Goal: Information Seeking & Learning: Find specific fact

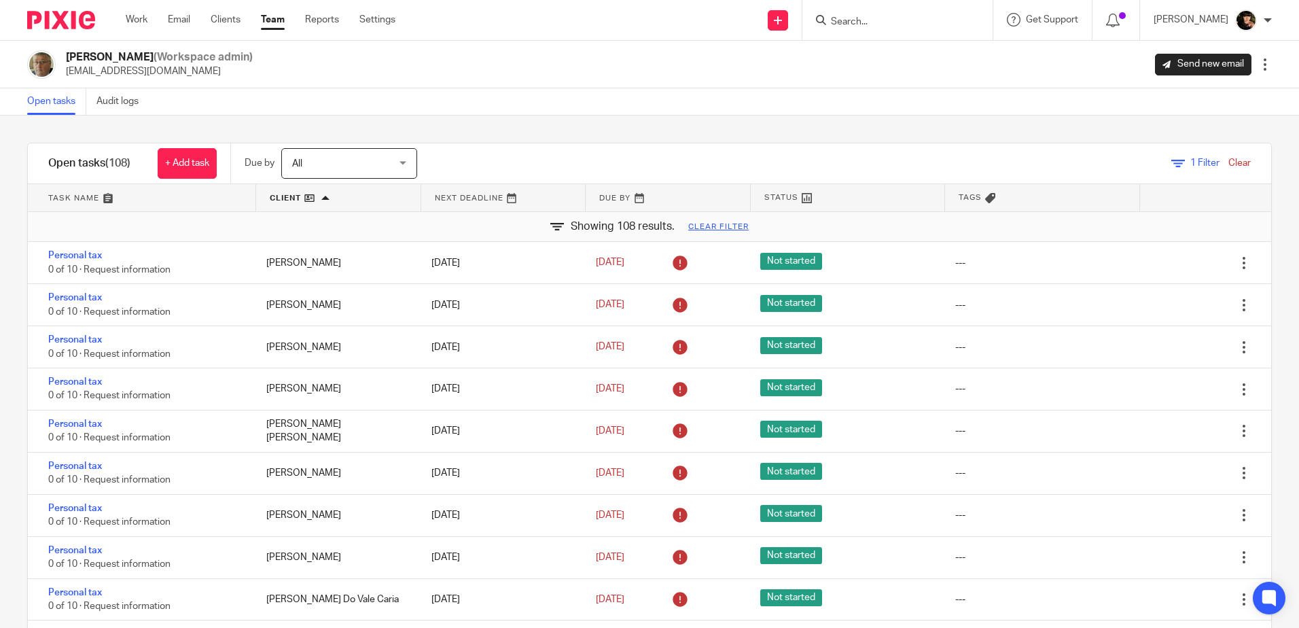
click at [917, 16] on input "Search" at bounding box center [891, 22] width 122 height 12
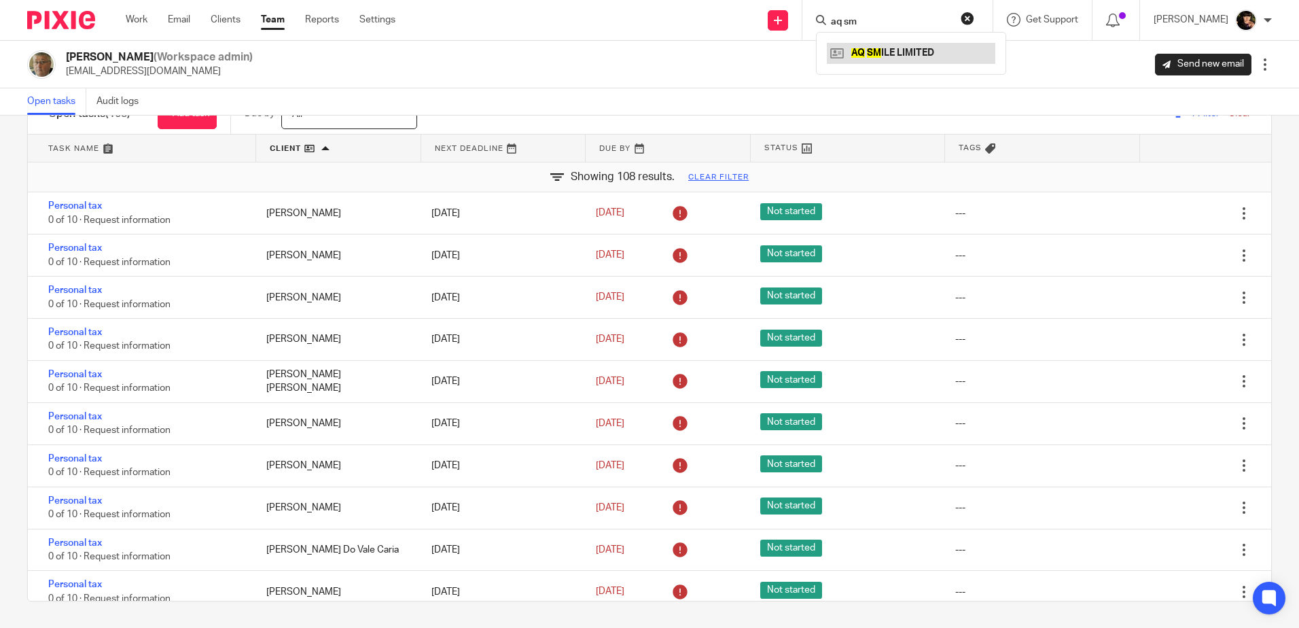
type input "aq sm"
click at [906, 54] on link at bounding box center [911, 53] width 168 height 20
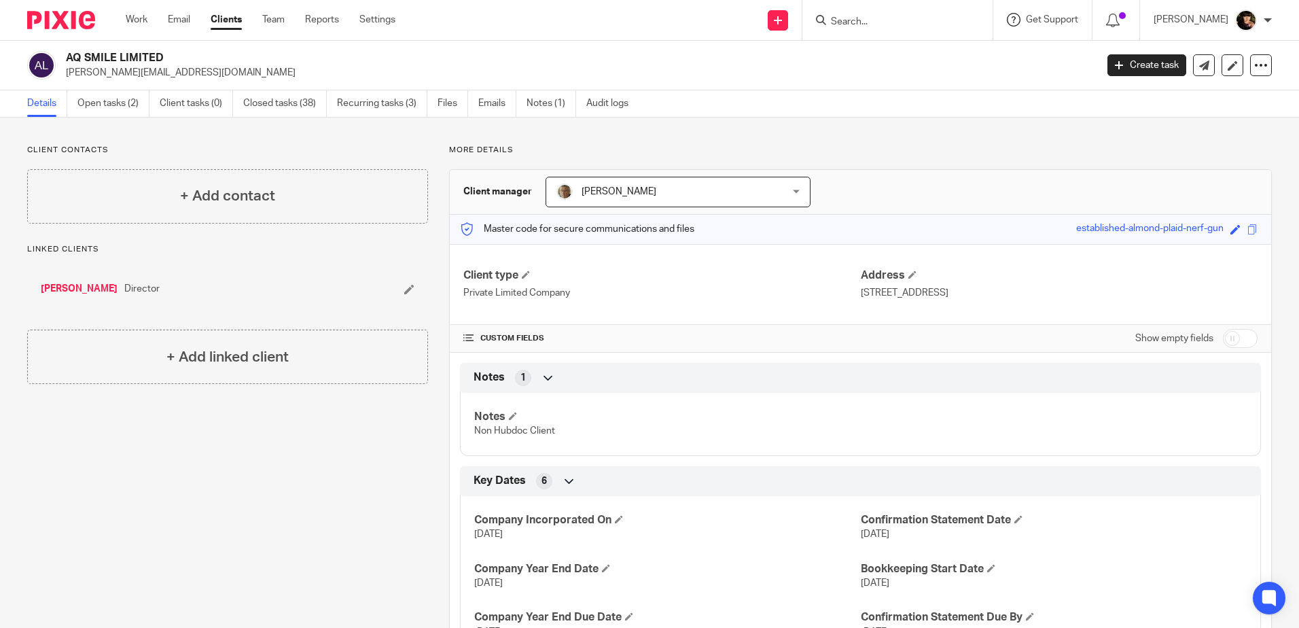
drag, startPoint x: 0, startPoint y: 0, endPoint x: 1038, endPoint y: 17, distance: 1038.3
click at [899, 0] on html "Work Email Clients Team Reports Settings Work Email Clients Team Reports Settin…" at bounding box center [649, 314] width 1299 height 628
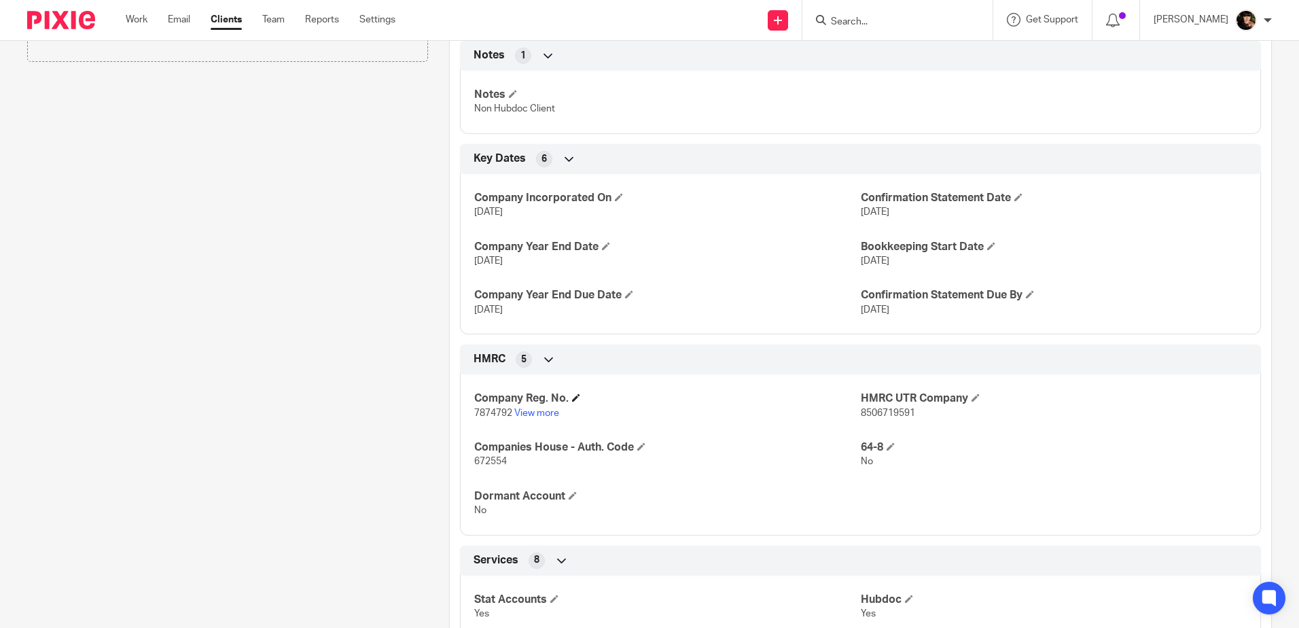
scroll to position [476, 0]
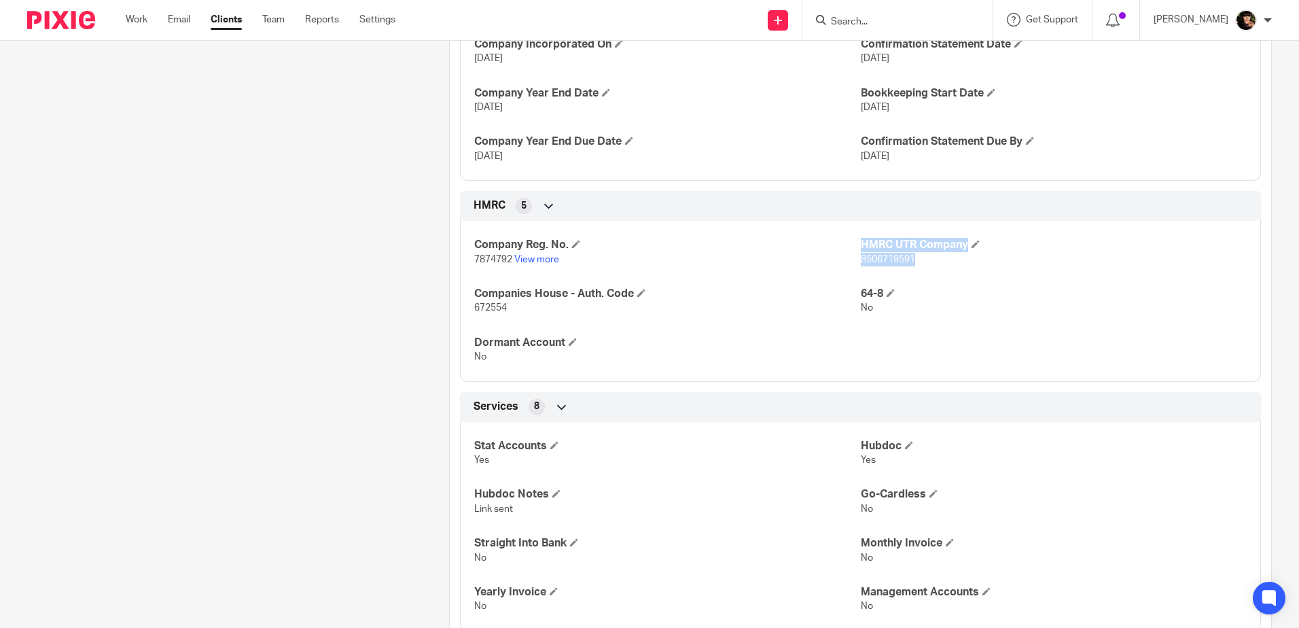
drag, startPoint x: 908, startPoint y: 263, endPoint x: 853, endPoint y: 269, distance: 54.7
click at [853, 269] on div "Company Reg. No. 7874792 View more HMRC UTR Company 8506719591 Companies House …" at bounding box center [860, 296] width 801 height 171
drag, startPoint x: 853, startPoint y: 260, endPoint x: 907, endPoint y: 260, distance: 54.4
click at [907, 260] on div "Company Reg. No. 7874792 View more HMRC UTR Company 8506719591 Companies House …" at bounding box center [860, 296] width 801 height 171
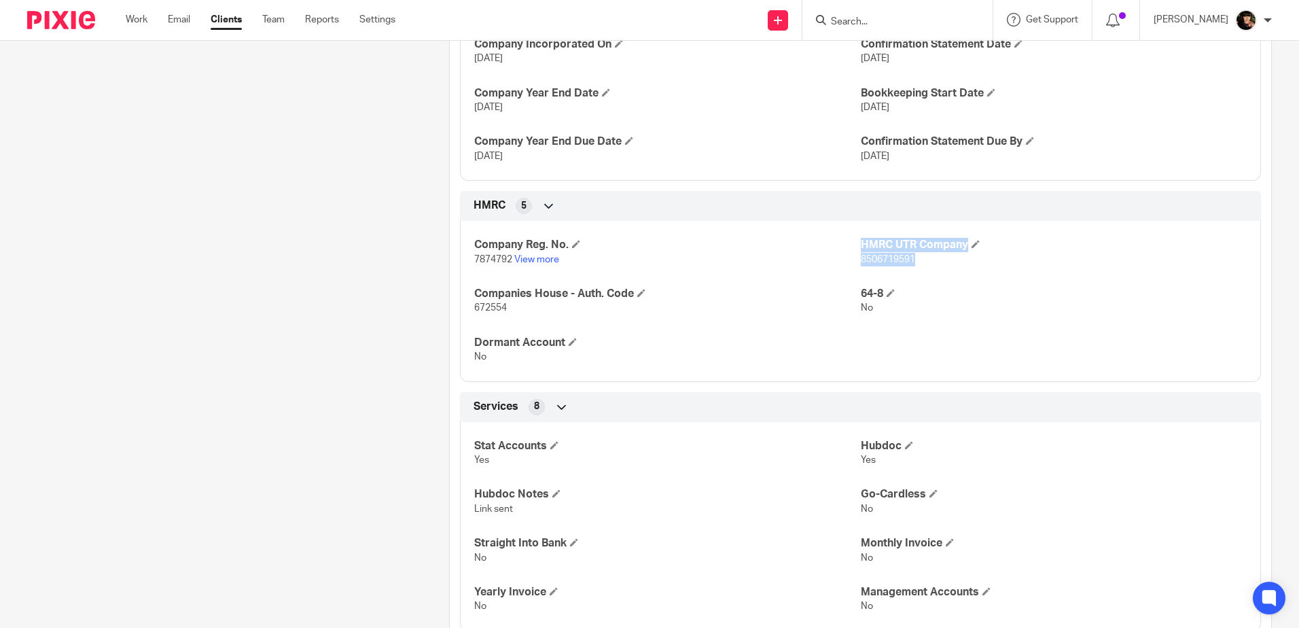
click at [907, 260] on span "8506719591" at bounding box center [888, 260] width 54 height 10
drag, startPoint x: 855, startPoint y: 262, endPoint x: 912, endPoint y: 262, distance: 57.1
click at [912, 262] on p "8506719591" at bounding box center [1054, 260] width 386 height 14
copy span "8506719591"
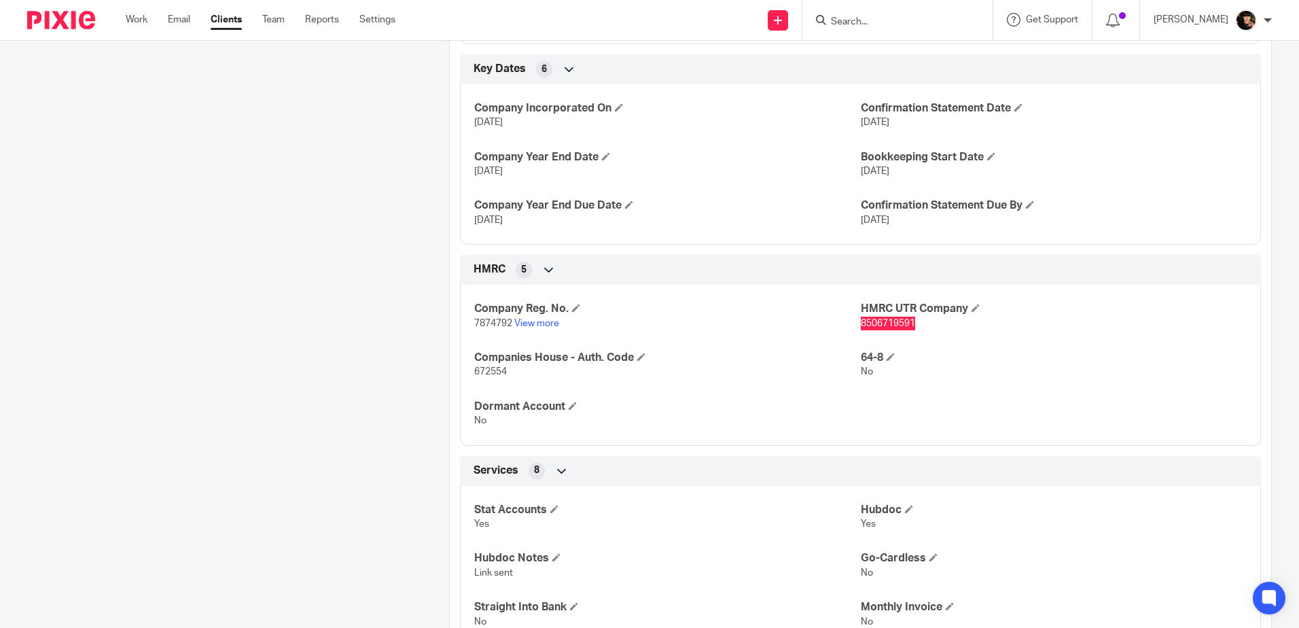
scroll to position [408, 0]
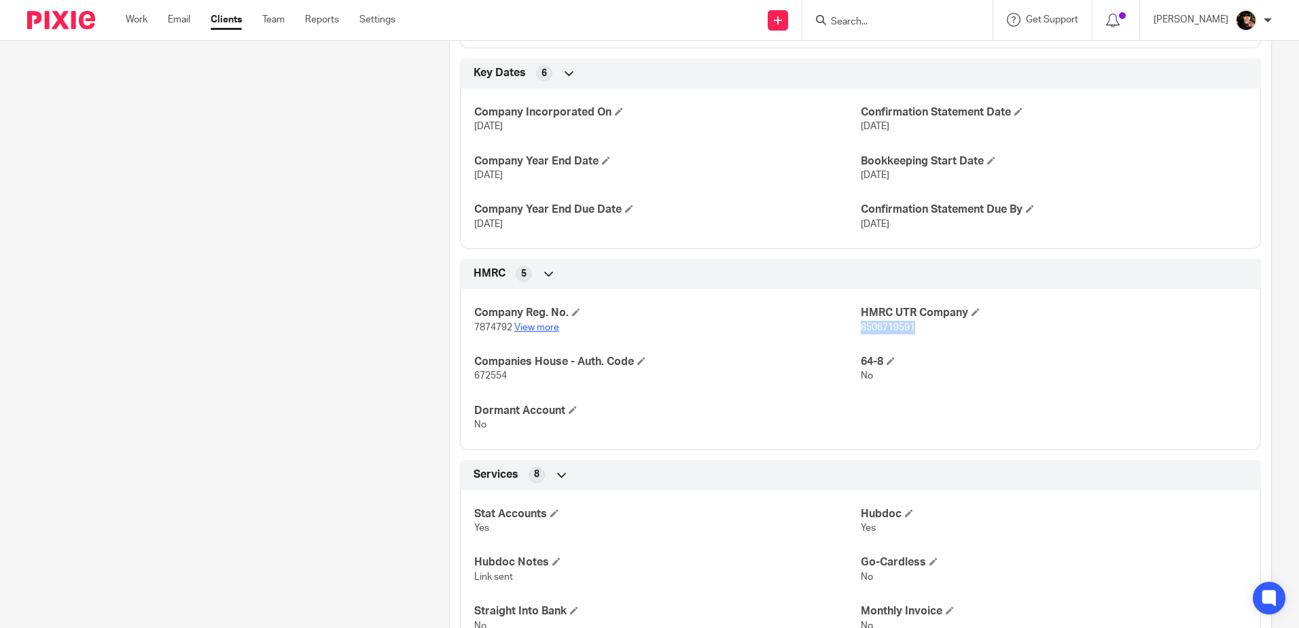
click at [531, 327] on link "View more" at bounding box center [536, 328] width 45 height 10
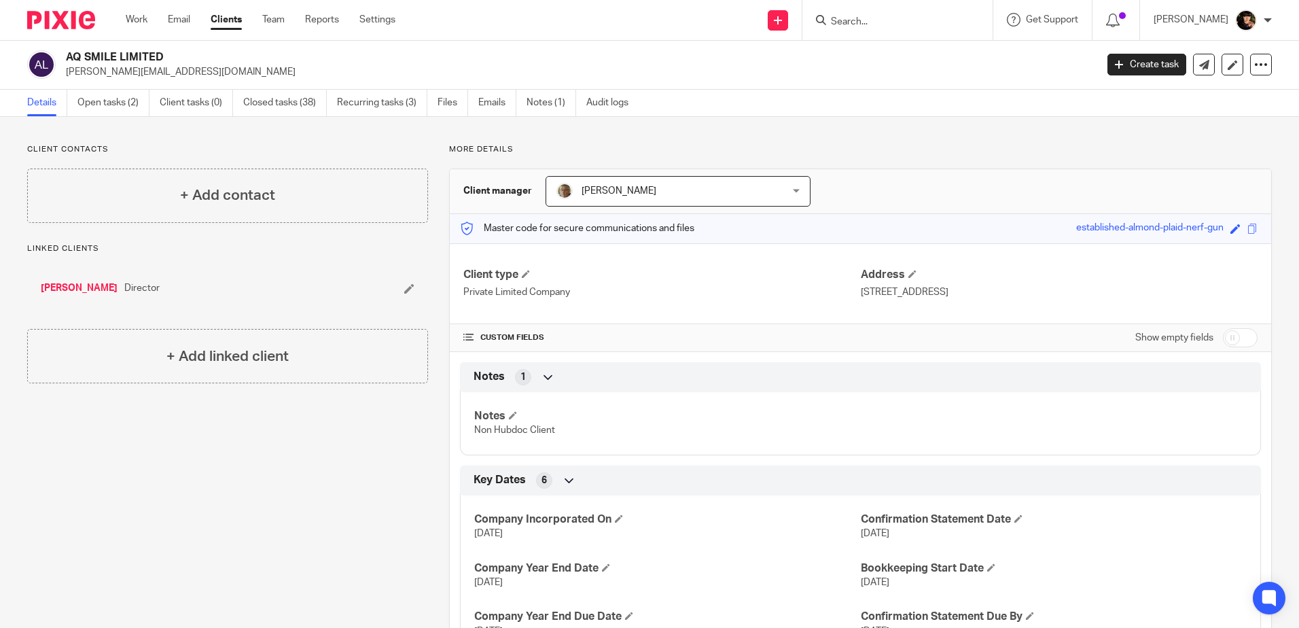
scroll to position [0, 0]
click at [82, 286] on link "Queiros, Ana" at bounding box center [79, 289] width 77 height 14
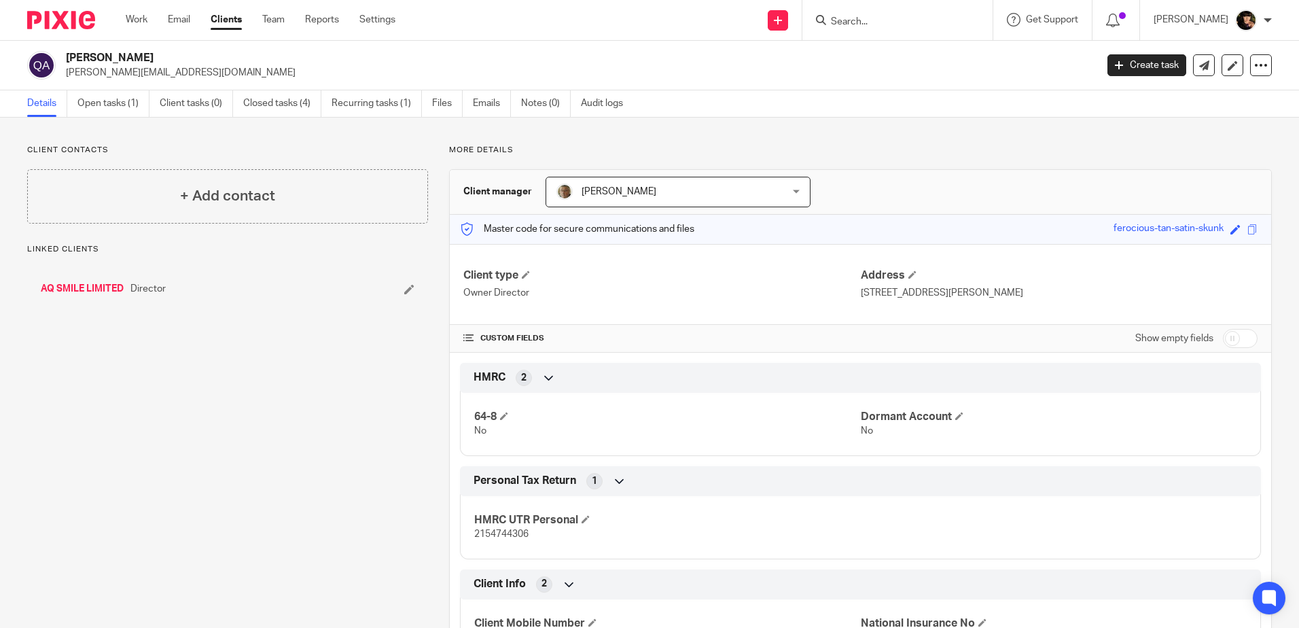
scroll to position [72, 0]
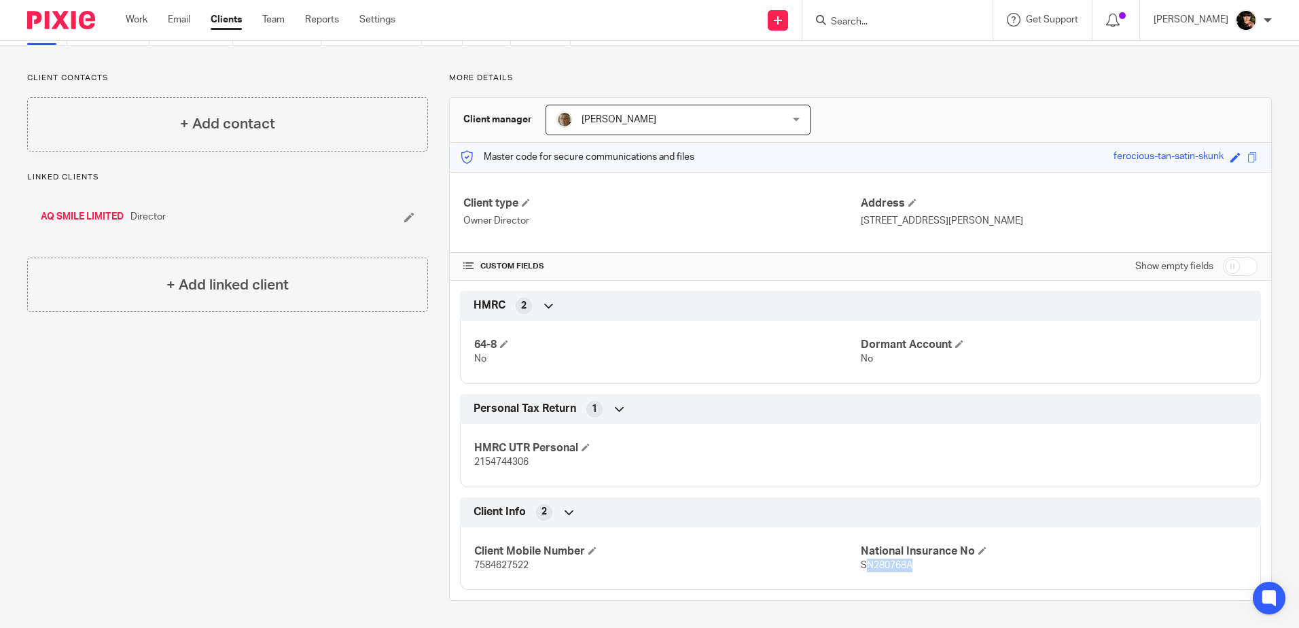
drag, startPoint x: 909, startPoint y: 566, endPoint x: 858, endPoint y: 577, distance: 52.1
click at [858, 577] on div "Client Mobile Number 7584627522 National Insurance No SN280768A" at bounding box center [860, 553] width 801 height 73
drag, startPoint x: 858, startPoint y: 577, endPoint x: 813, endPoint y: 571, distance: 45.3
click at [813, 571] on p "7584627522" at bounding box center [667, 565] width 386 height 14
drag, startPoint x: 855, startPoint y: 562, endPoint x: 909, endPoint y: 561, distance: 54.4
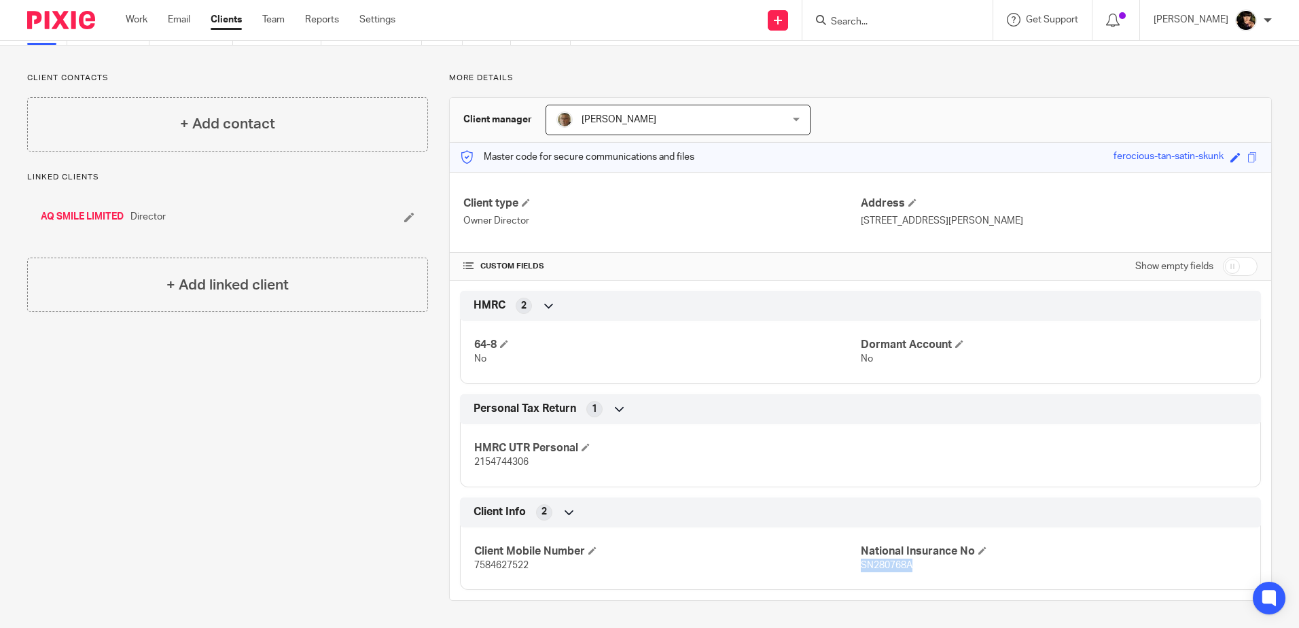
click at [909, 561] on p "SN280768A" at bounding box center [1054, 565] width 386 height 14
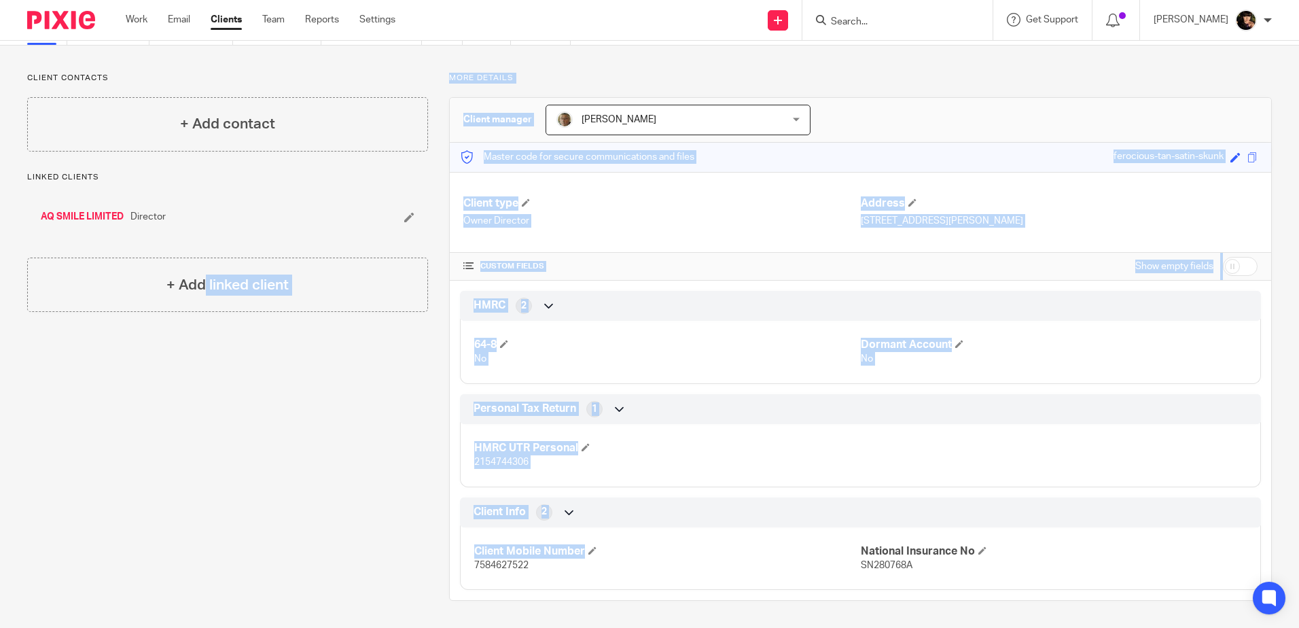
drag, startPoint x: 800, startPoint y: 548, endPoint x: -22, endPoint y: 494, distance: 824.5
click at [0, 494] on html "Work Email Clients Team Reports Settings Work Email Clients Team Reports Settin…" at bounding box center [649, 314] width 1299 height 628
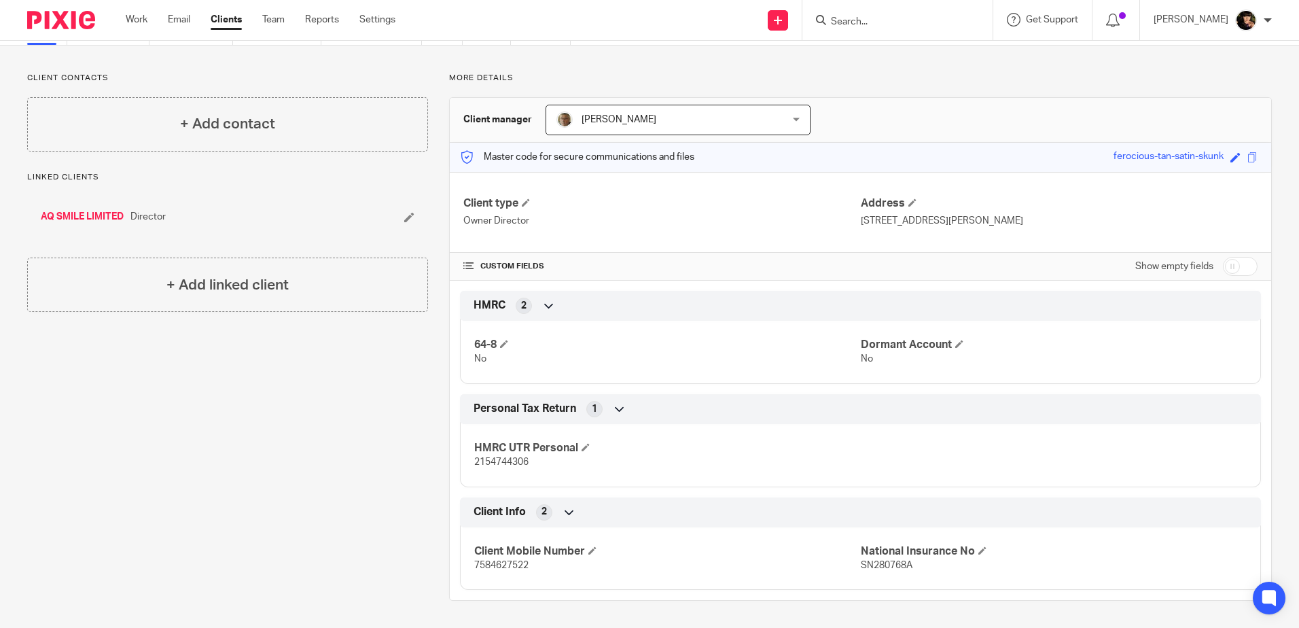
click at [1006, 594] on div "Client manager Paul Light Paul Light Cheryl Brown Henry Light Paul Light Willia…" at bounding box center [860, 348] width 823 height 503
drag, startPoint x: 859, startPoint y: 561, endPoint x: 913, endPoint y: 562, distance: 53.7
click at [913, 562] on p "SN280768A" at bounding box center [1054, 565] width 386 height 14
drag, startPoint x: 913, startPoint y: 562, endPoint x: 876, endPoint y: 569, distance: 38.0
click at [876, 569] on span "SN280768A" at bounding box center [887, 566] width 52 height 10
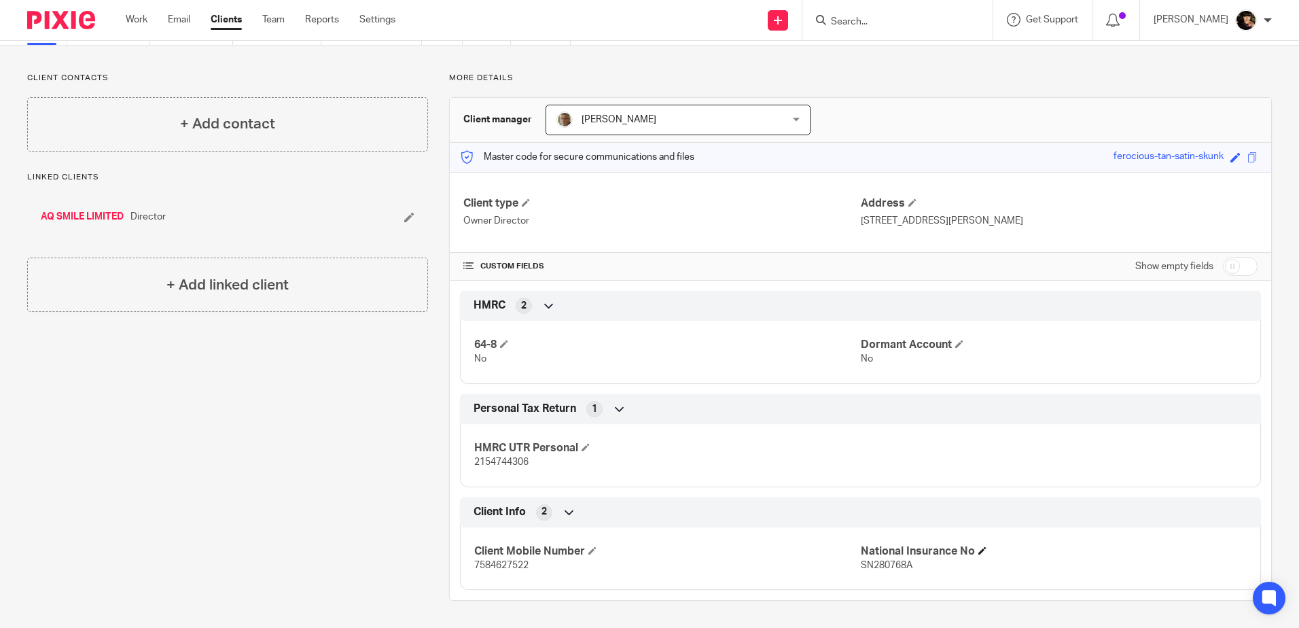
drag, startPoint x: 850, startPoint y: 564, endPoint x: 857, endPoint y: 551, distance: 14.9
click at [857, 551] on div "Client Mobile Number 7584627522 National Insurance No SN280768A" at bounding box center [860, 553] width 801 height 73
click at [866, 536] on div "Client Mobile Number 7584627522 National Insurance No SN280768A" at bounding box center [860, 553] width 801 height 73
drag, startPoint x: 902, startPoint y: 565, endPoint x: 872, endPoint y: 569, distance: 29.5
click at [872, 569] on span "SN280768A" at bounding box center [887, 566] width 52 height 10
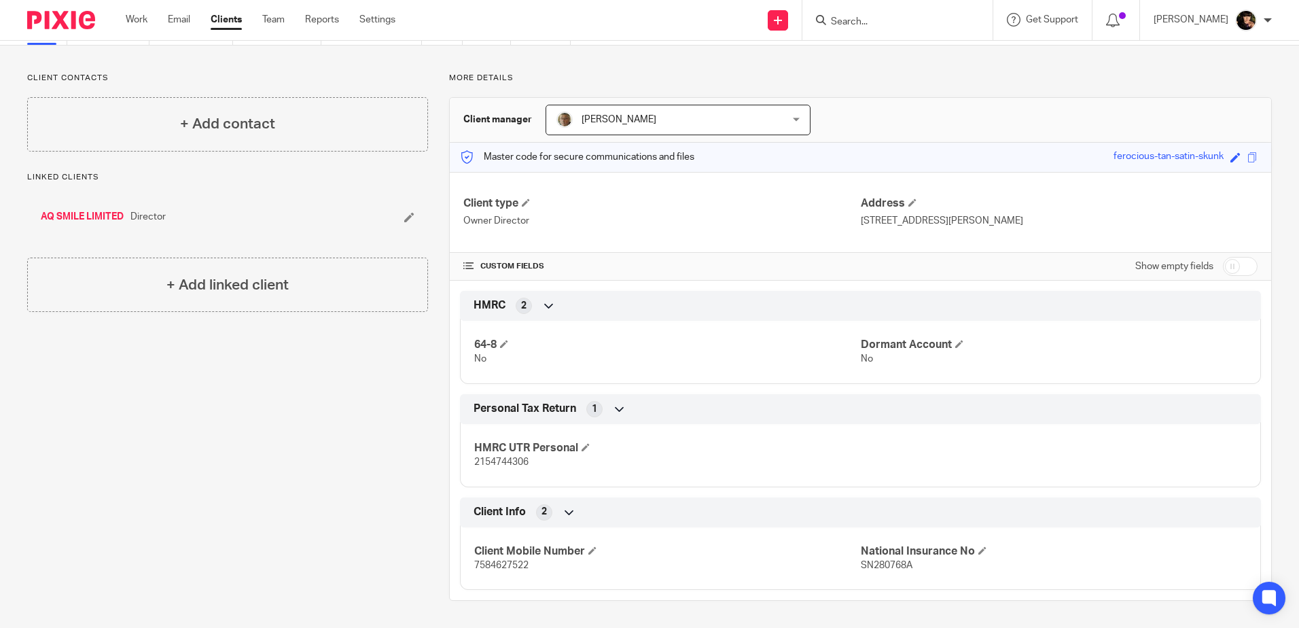
drag, startPoint x: 872, startPoint y: 569, endPoint x: 829, endPoint y: 576, distance: 44.1
click at [829, 576] on div "Client Mobile Number 7584627522 National Insurance No SN280768A" at bounding box center [860, 553] width 801 height 73
click at [911, 13] on form at bounding box center [902, 20] width 145 height 17
click at [909, 13] on form at bounding box center [902, 20] width 145 height 17
click at [889, 22] on input "Search" at bounding box center [891, 22] width 122 height 12
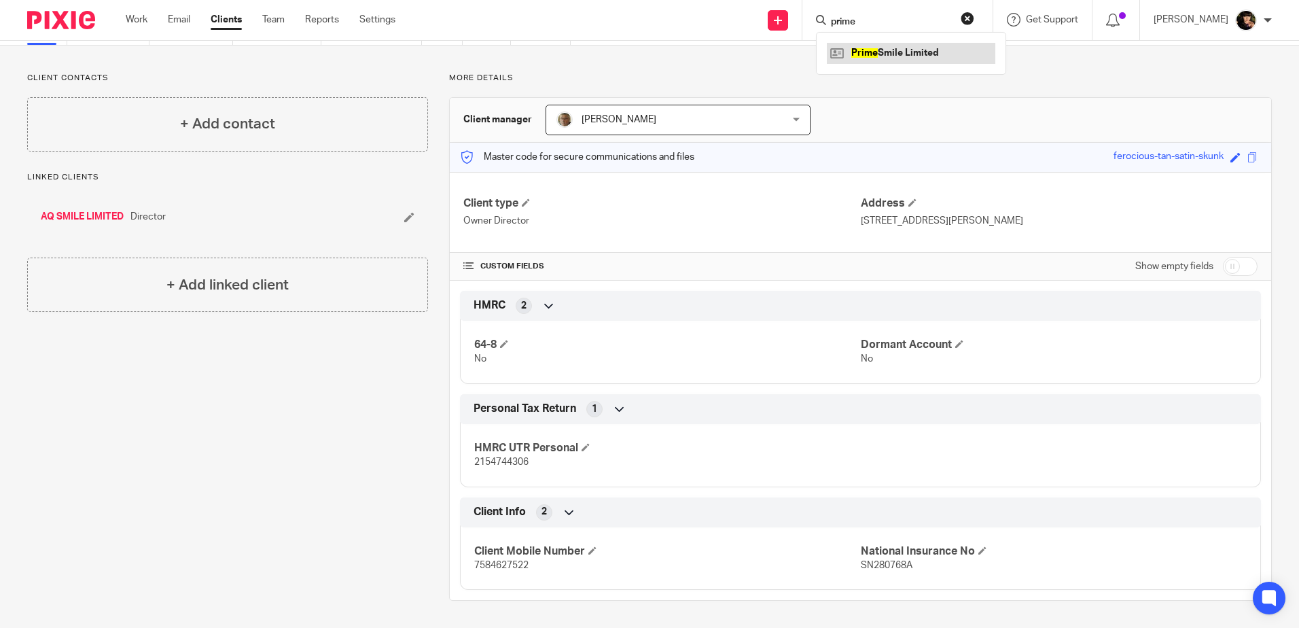
type input "prime"
click at [908, 48] on link at bounding box center [911, 53] width 168 height 20
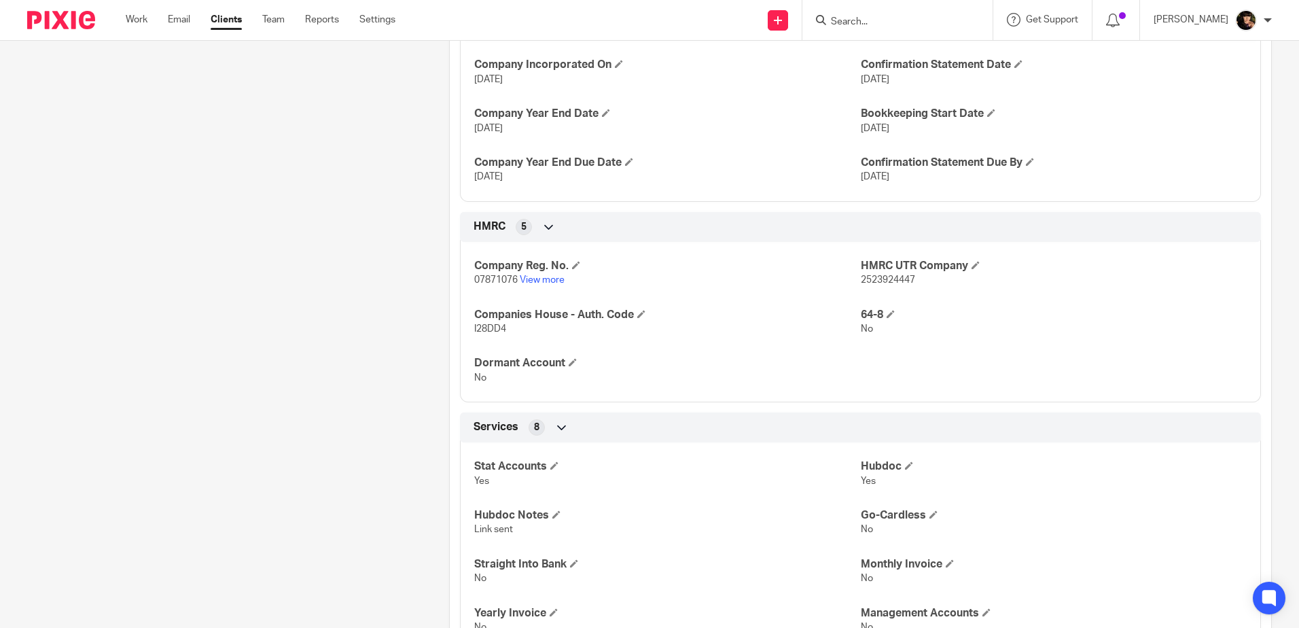
scroll to position [408, 0]
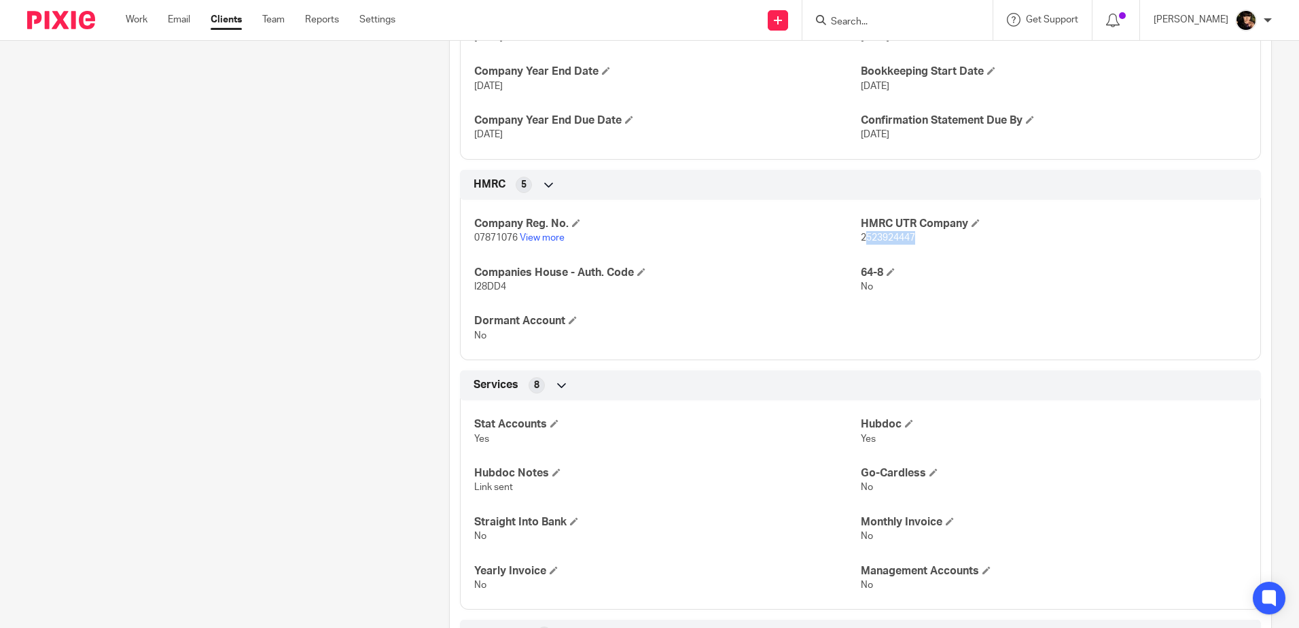
drag, startPoint x: 858, startPoint y: 241, endPoint x: 912, endPoint y: 241, distance: 53.7
click at [912, 241] on p "2523924447" at bounding box center [1054, 238] width 386 height 14
copy span "523924447"
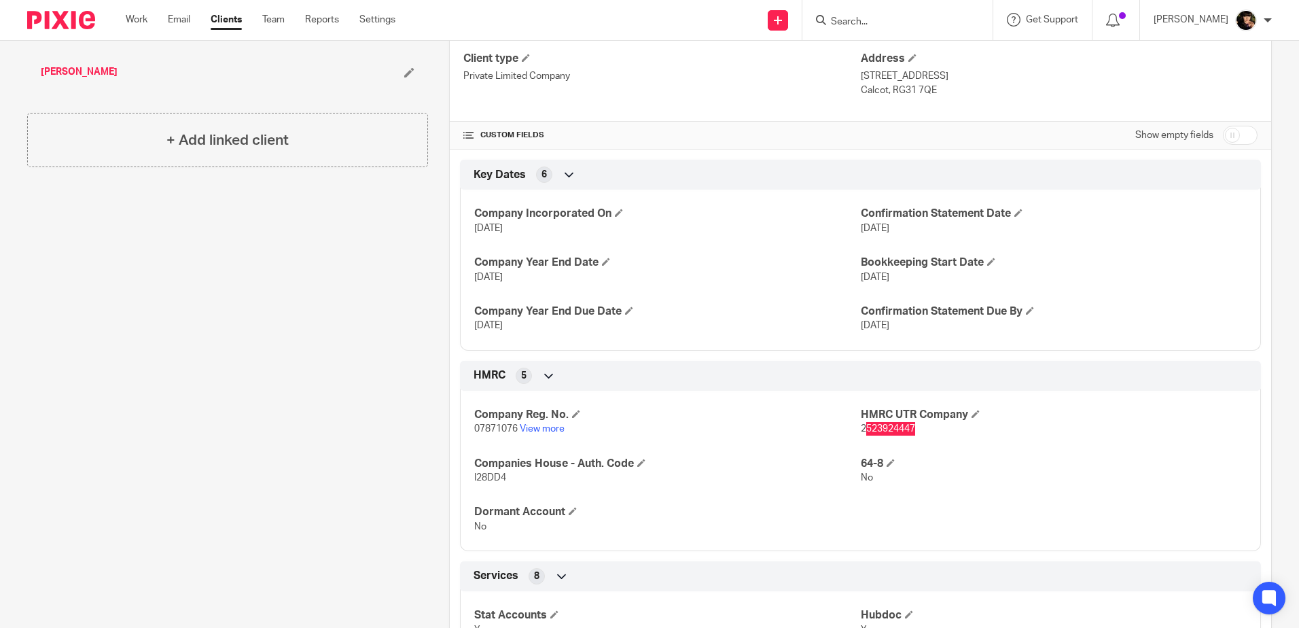
scroll to position [204, 0]
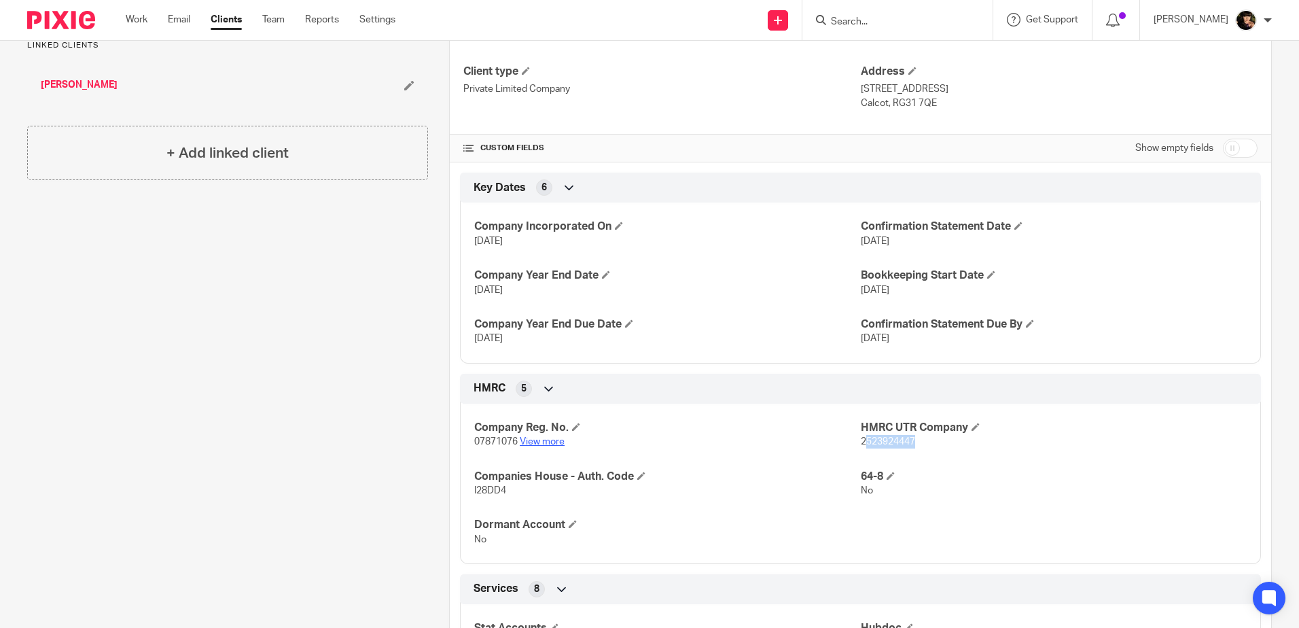
click at [544, 440] on link "View more" at bounding box center [542, 442] width 45 height 10
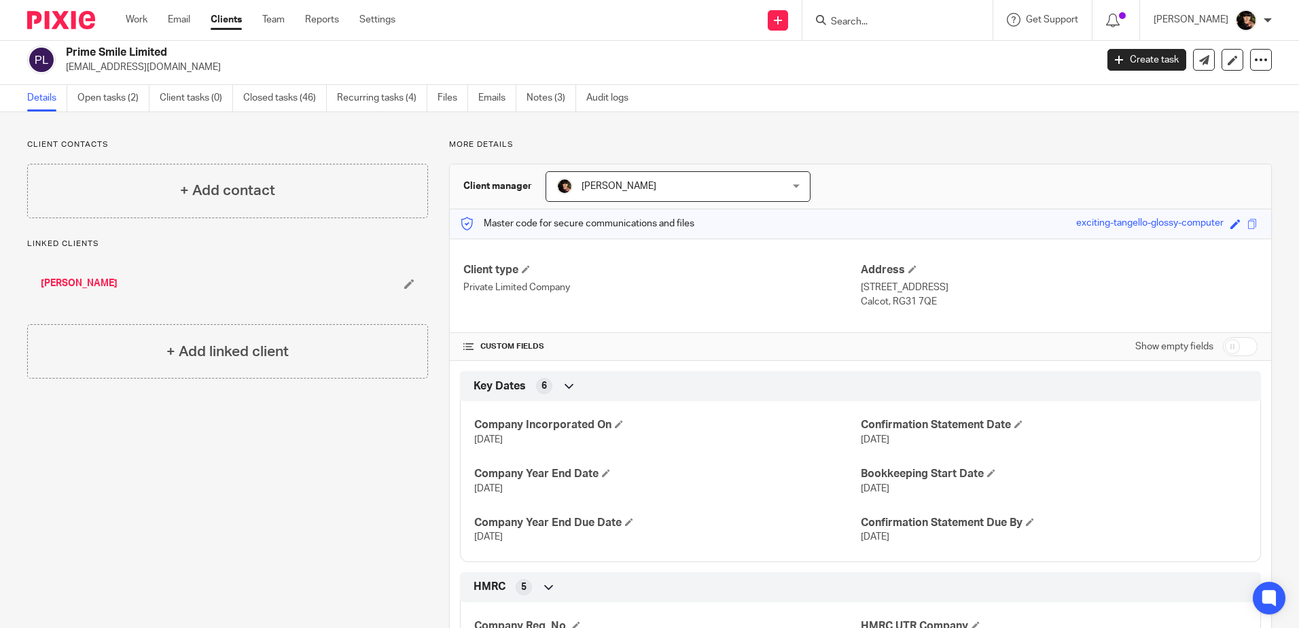
scroll to position [0, 0]
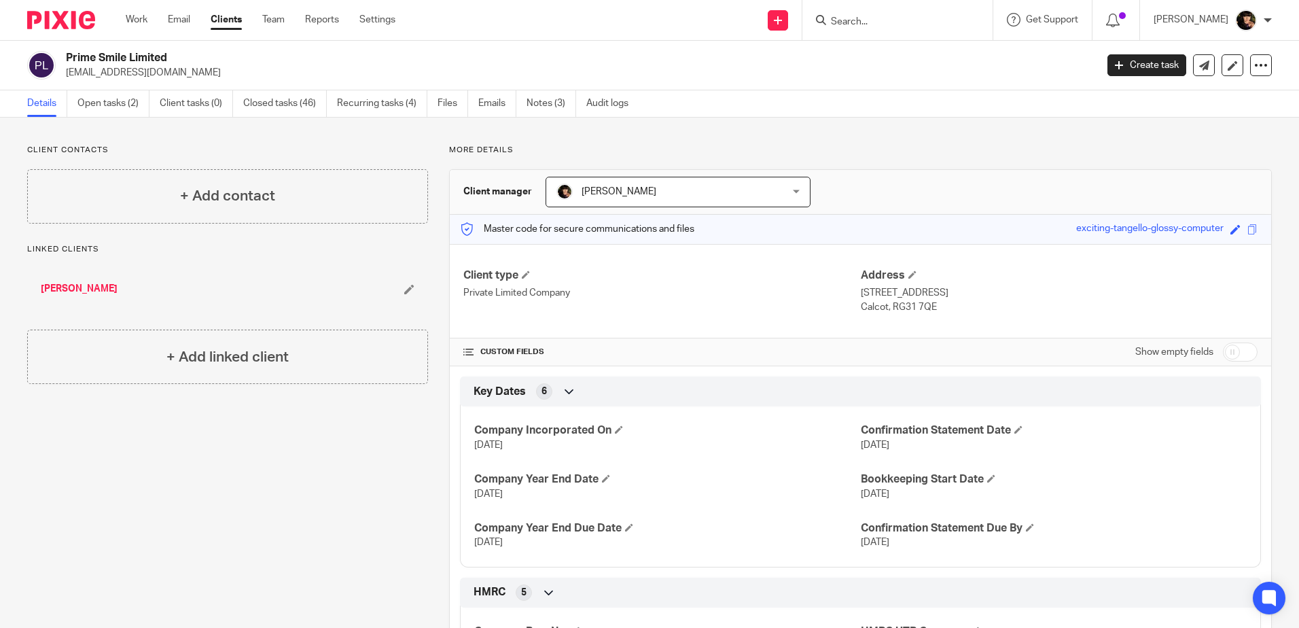
click at [91, 289] on link "Amorim, Francisco" at bounding box center [79, 289] width 77 height 14
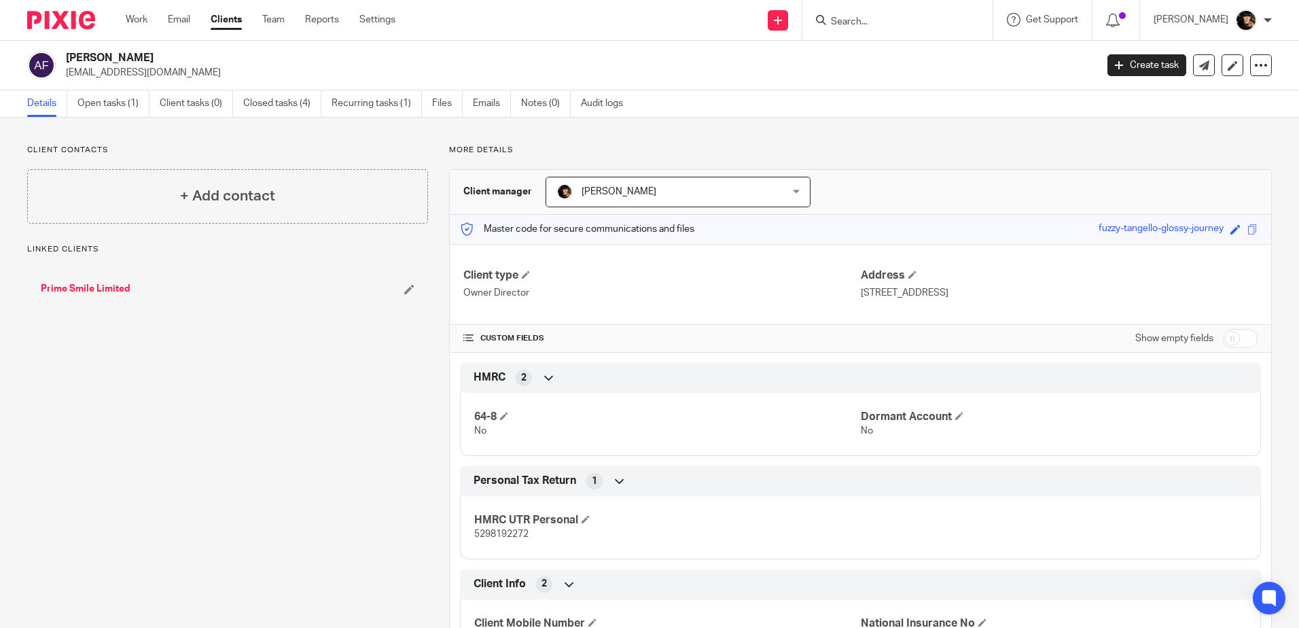
scroll to position [72, 0]
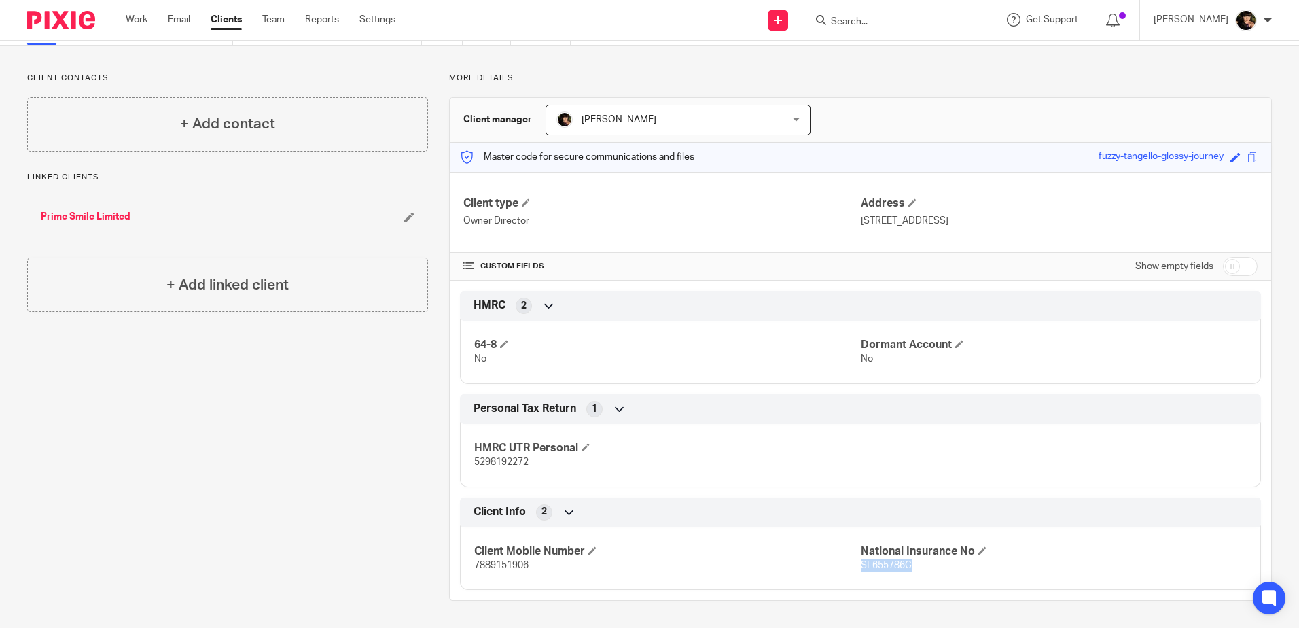
drag, startPoint x: 905, startPoint y: 561, endPoint x: 855, endPoint y: 569, distance: 50.3
click at [861, 569] on span "SL655786C" at bounding box center [886, 566] width 51 height 10
copy span "SL655786C"
click at [876, 25] on input "Search" at bounding box center [891, 22] width 122 height 12
type input "bigm"
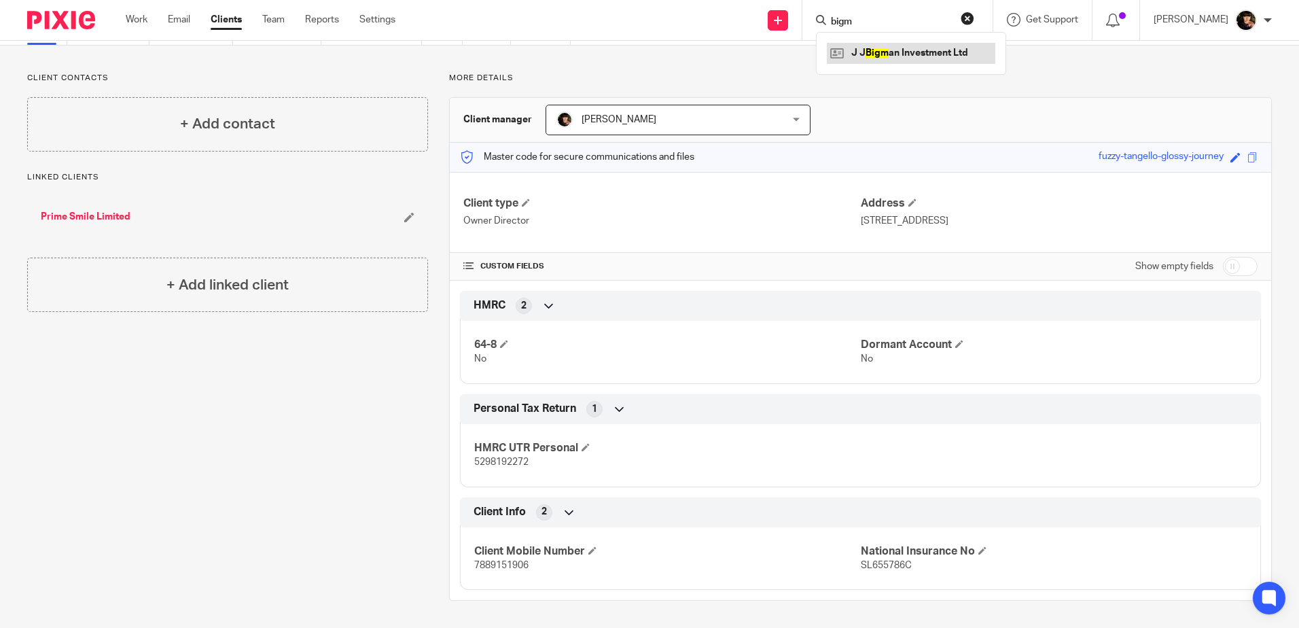
click at [887, 54] on link at bounding box center [911, 53] width 168 height 20
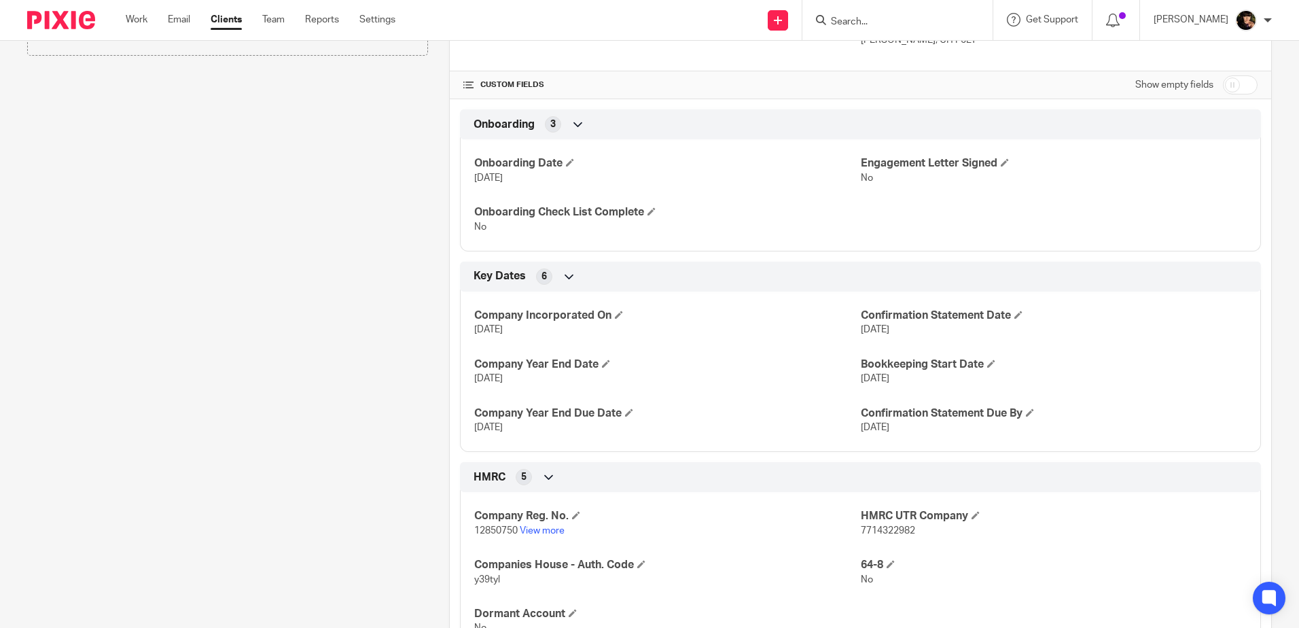
scroll to position [340, 0]
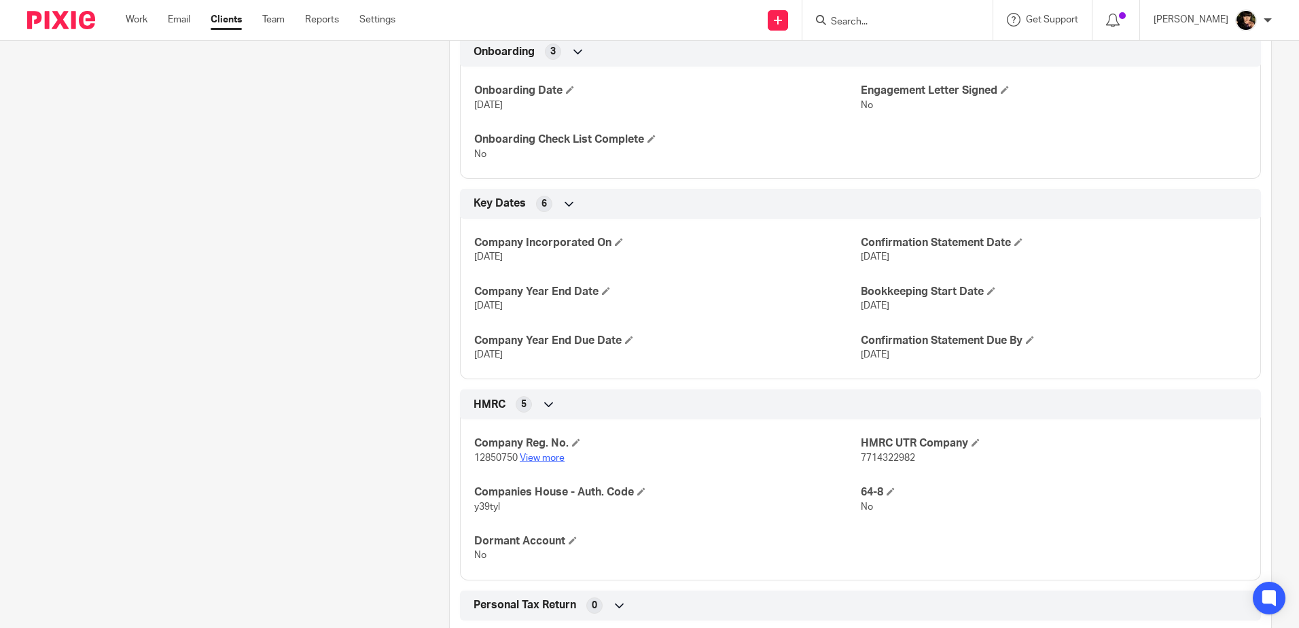
click at [546, 458] on link "View more" at bounding box center [542, 458] width 45 height 10
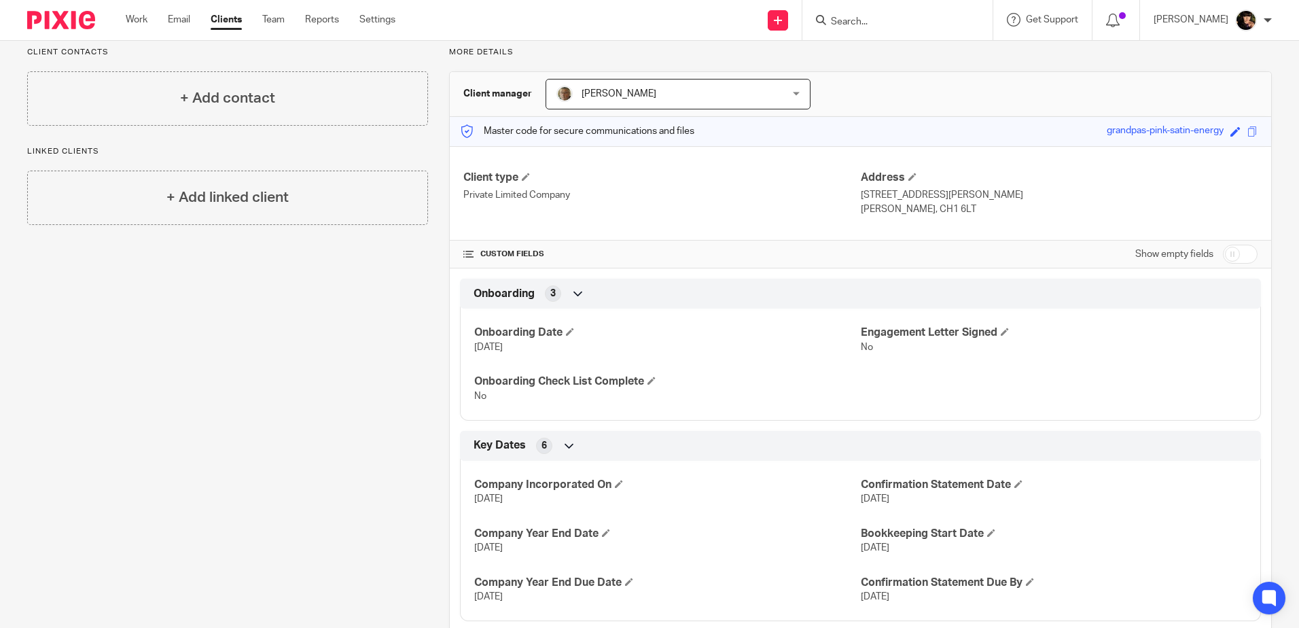
scroll to position [0, 0]
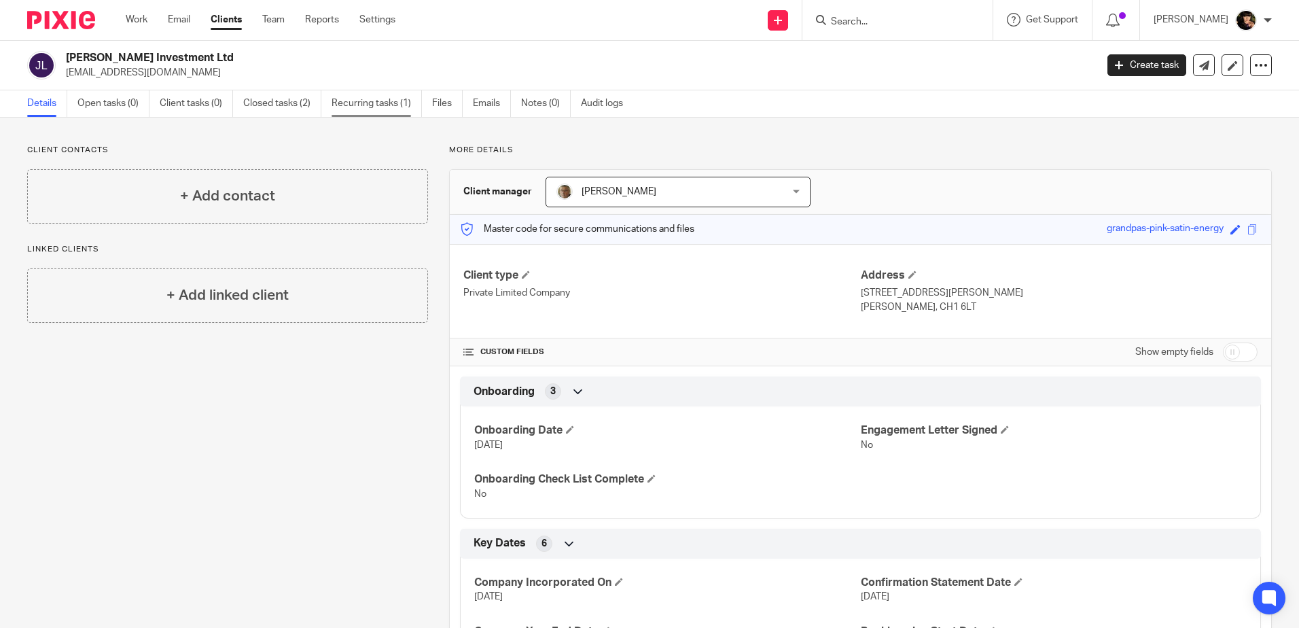
click at [395, 99] on link "Recurring tasks (1)" at bounding box center [377, 103] width 90 height 26
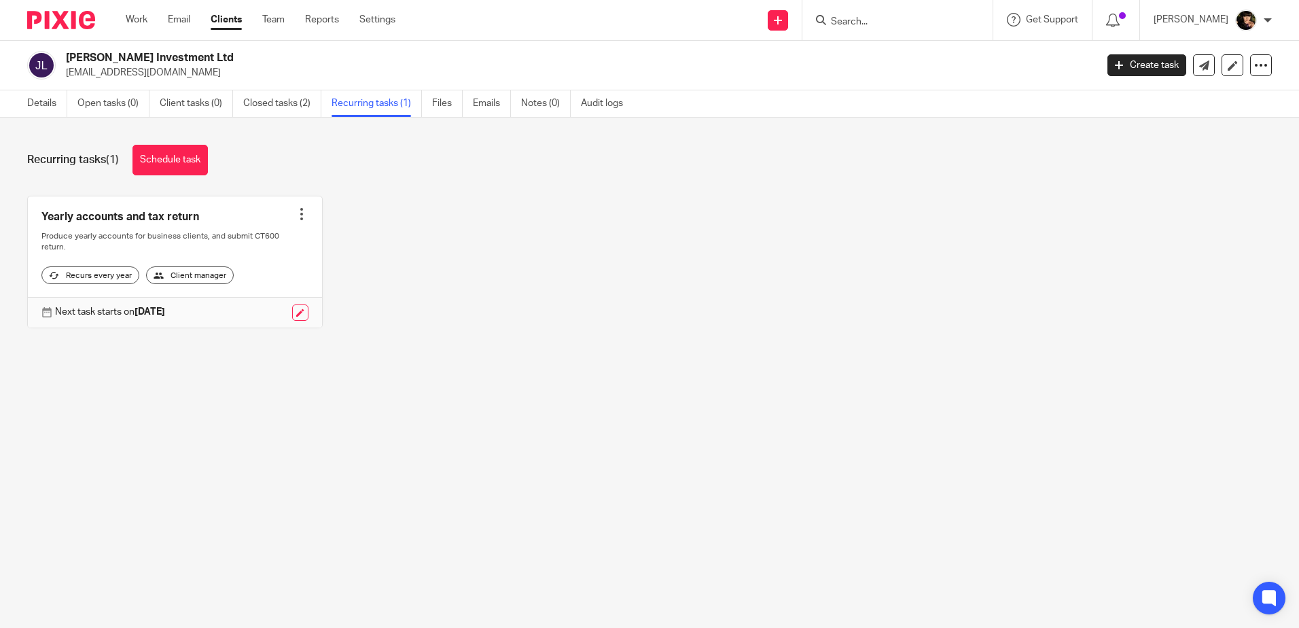
drag, startPoint x: 870, startPoint y: 22, endPoint x: 862, endPoint y: 21, distance: 8.2
click at [868, 21] on input "Search" at bounding box center [891, 22] width 122 height 12
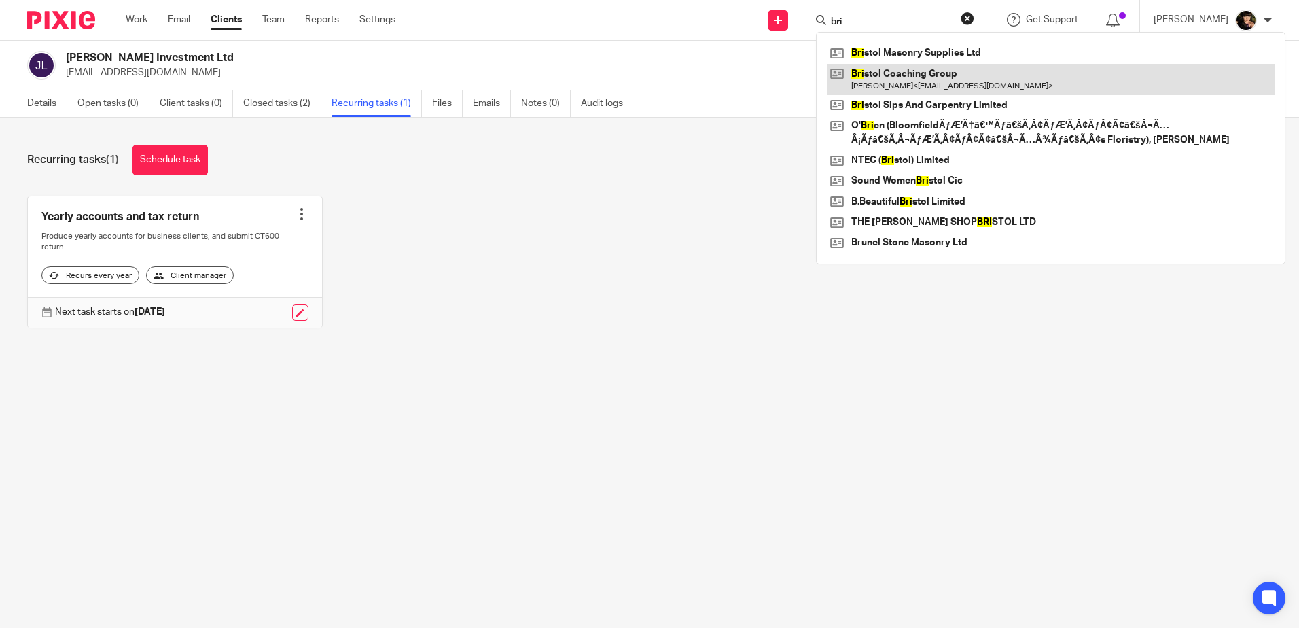
type input "bri"
click at [897, 82] on link at bounding box center [1051, 79] width 448 height 31
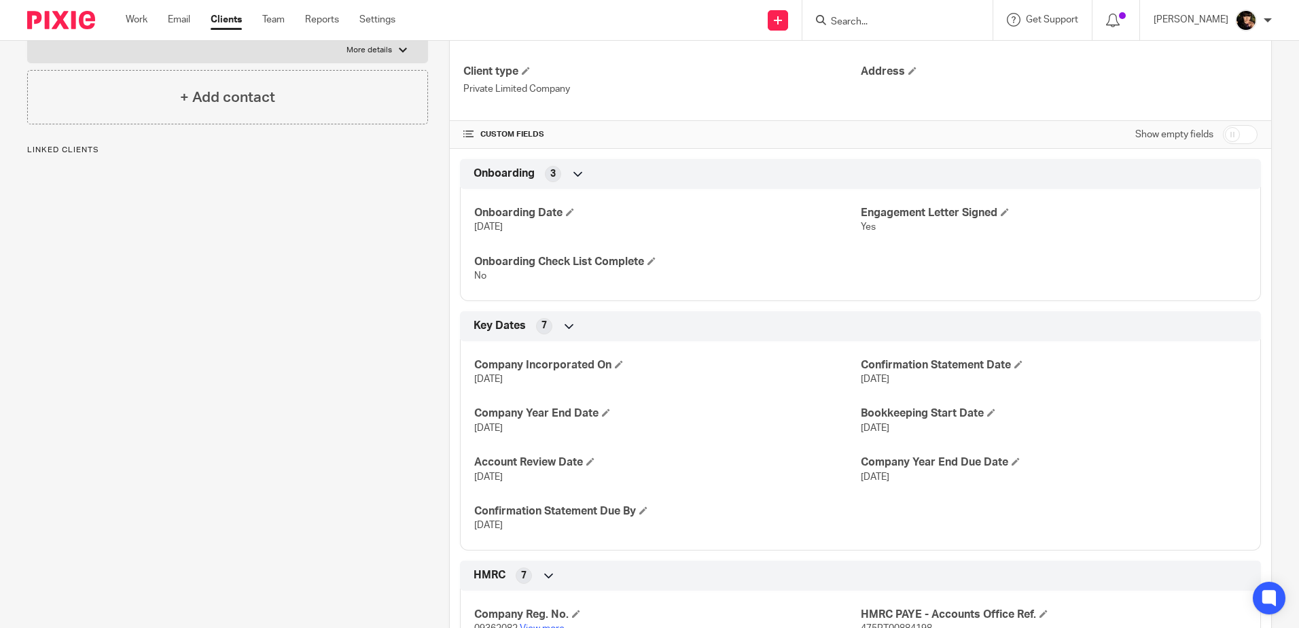
scroll to position [408, 0]
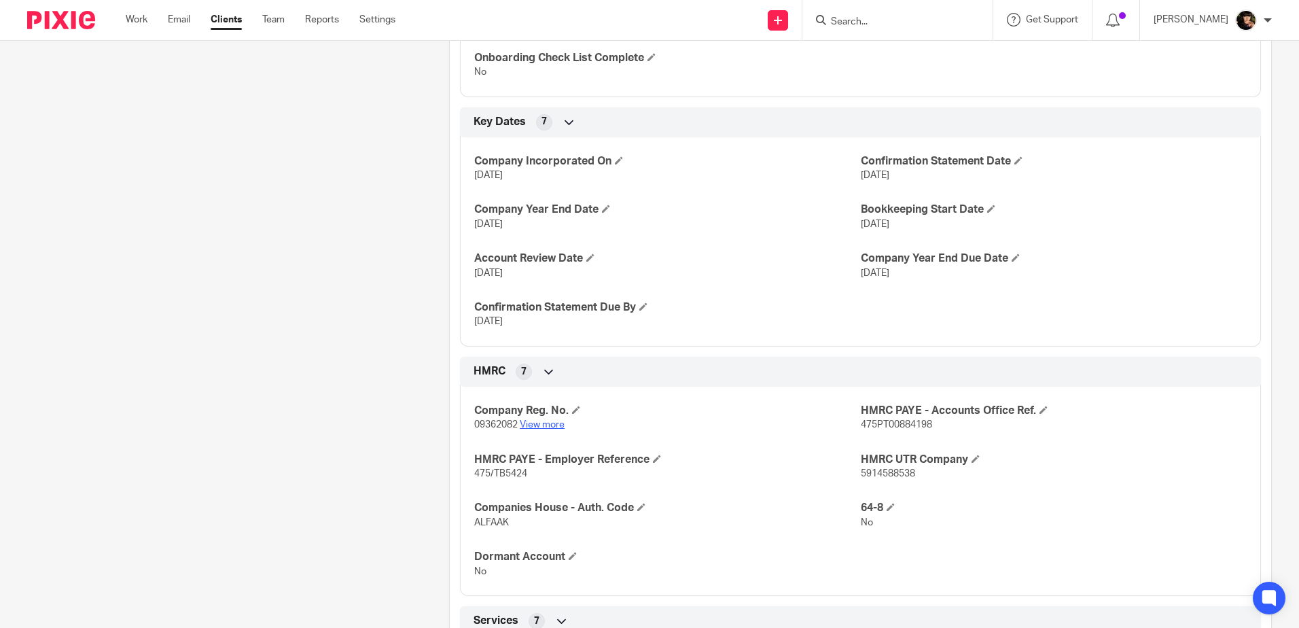
click at [533, 421] on link "View more" at bounding box center [542, 425] width 45 height 10
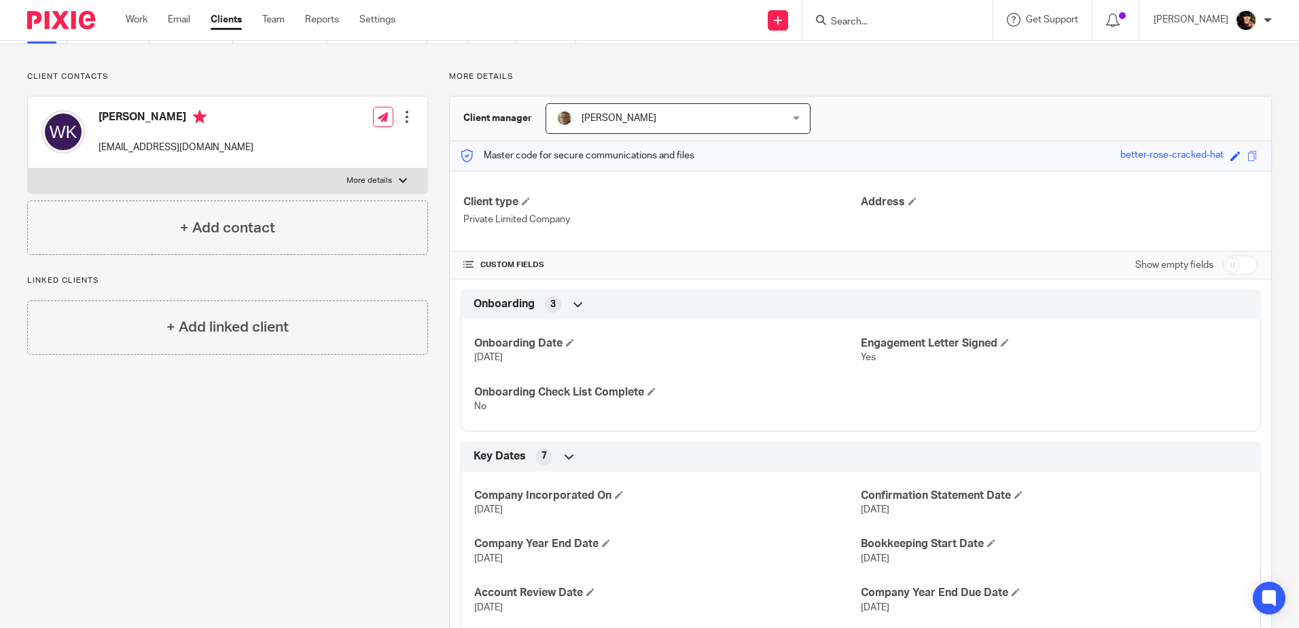
scroll to position [0, 0]
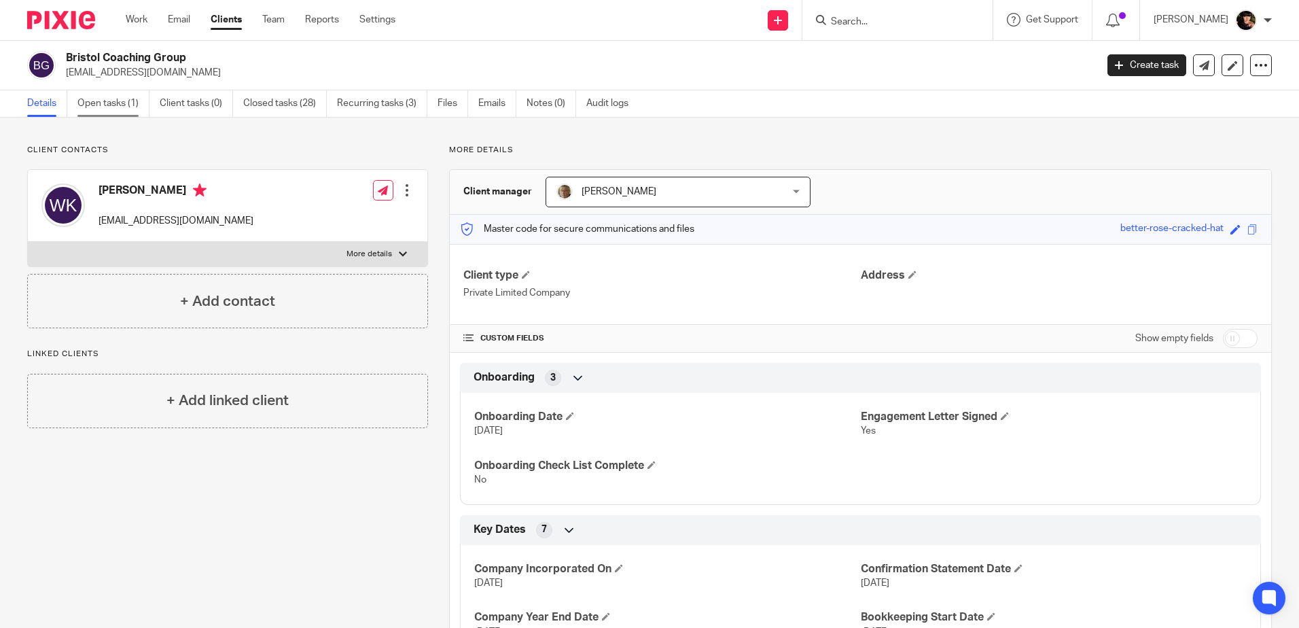
click at [92, 98] on link "Open tasks (1)" at bounding box center [113, 103] width 72 height 26
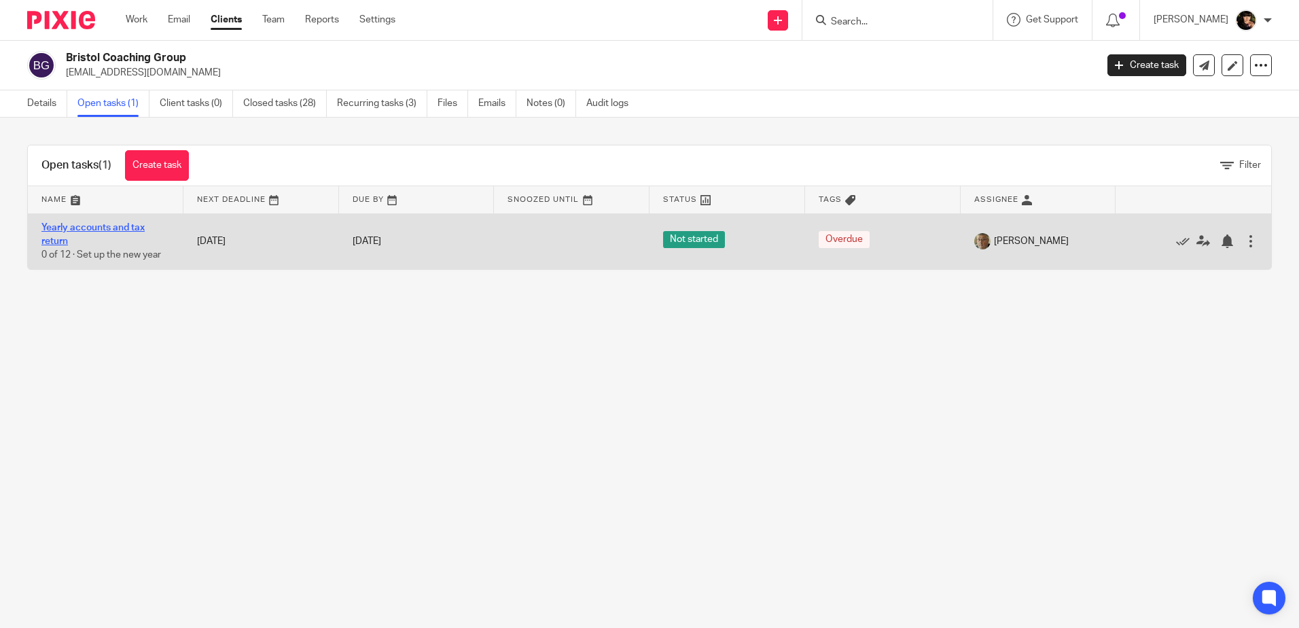
click at [135, 224] on link "Yearly accounts and tax return" at bounding box center [92, 234] width 103 height 23
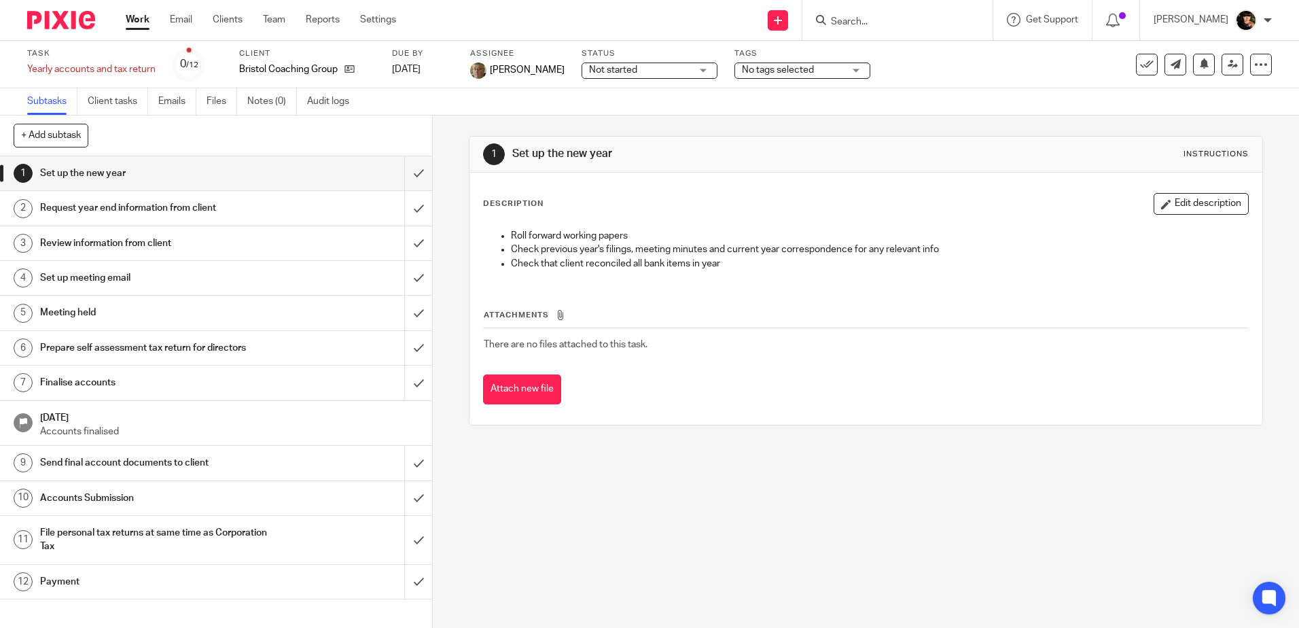
click at [745, 71] on span "No tags selected" at bounding box center [778, 70] width 72 height 10
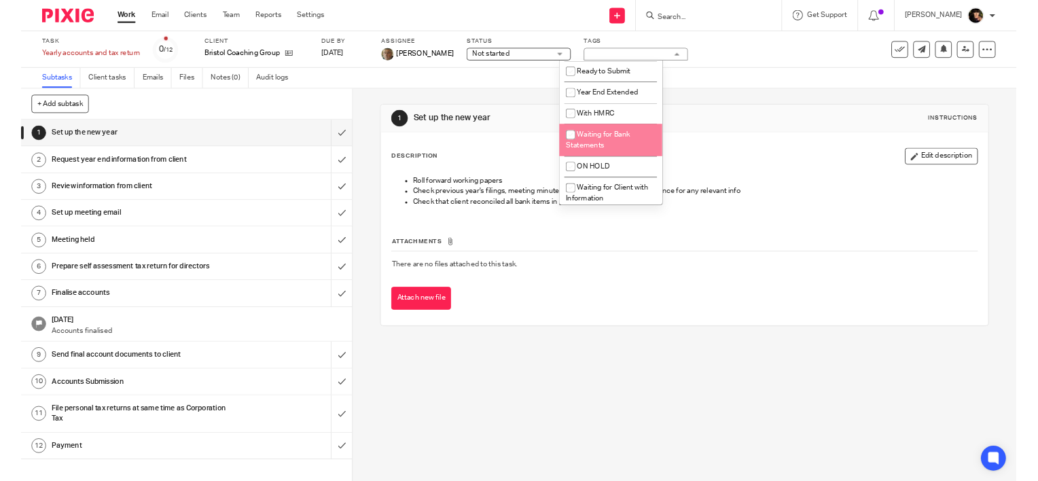
scroll to position [462, 0]
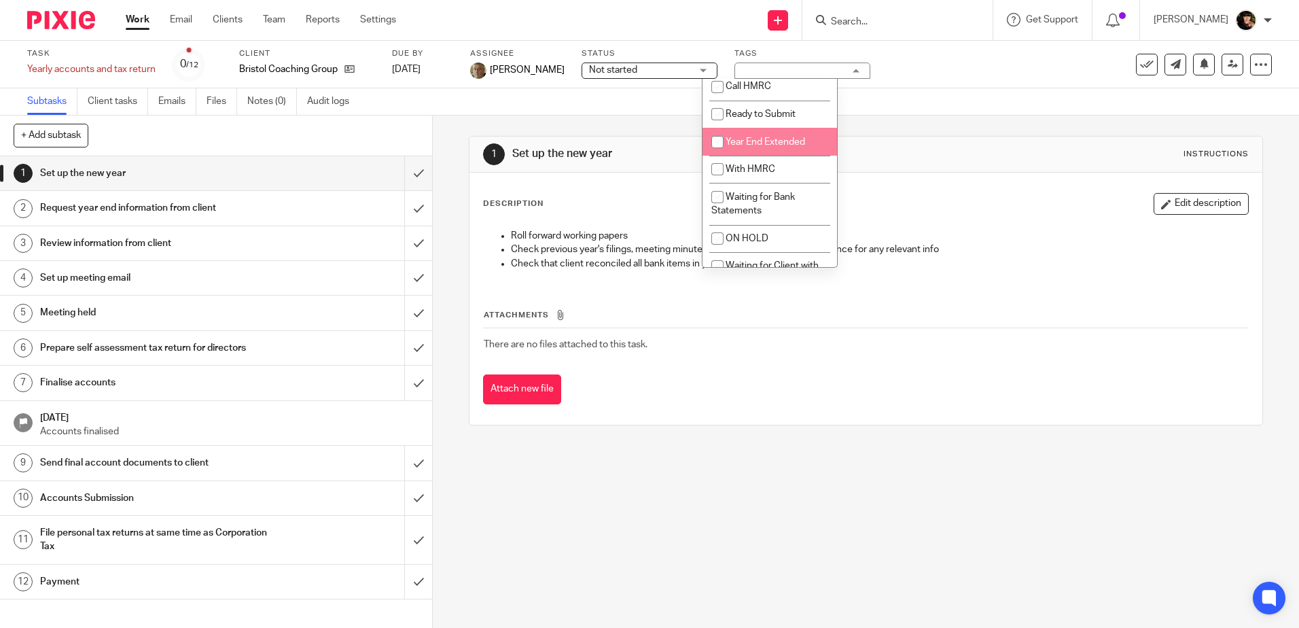
click at [745, 156] on li "Year End Extended" at bounding box center [769, 142] width 135 height 28
checkbox input "true"
click at [626, 72] on span "Not started" at bounding box center [640, 70] width 102 height 14
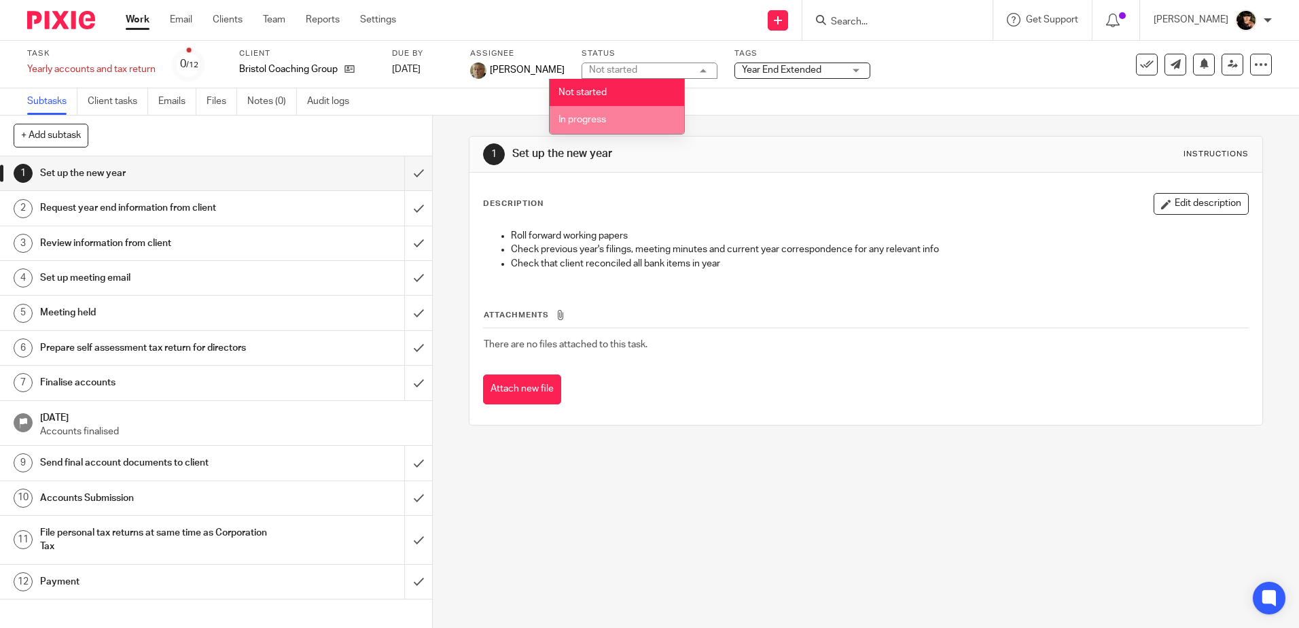
click at [622, 115] on li "In progress" at bounding box center [617, 120] width 135 height 28
click at [624, 115] on div "1 Set up the new year Instructions Description Edit description Roll forward wo…" at bounding box center [866, 280] width 794 height 330
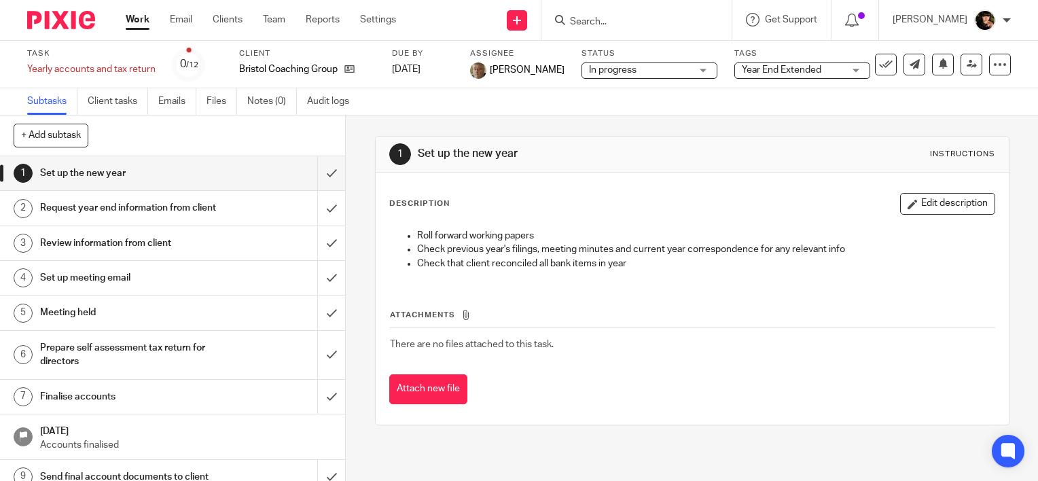
click at [121, 26] on div "Work Email Clients Team Reports Settings Work Email Clients Team Reports Settin…" at bounding box center [264, 20] width 304 height 40
click at [136, 26] on link "Work" at bounding box center [138, 20] width 24 height 14
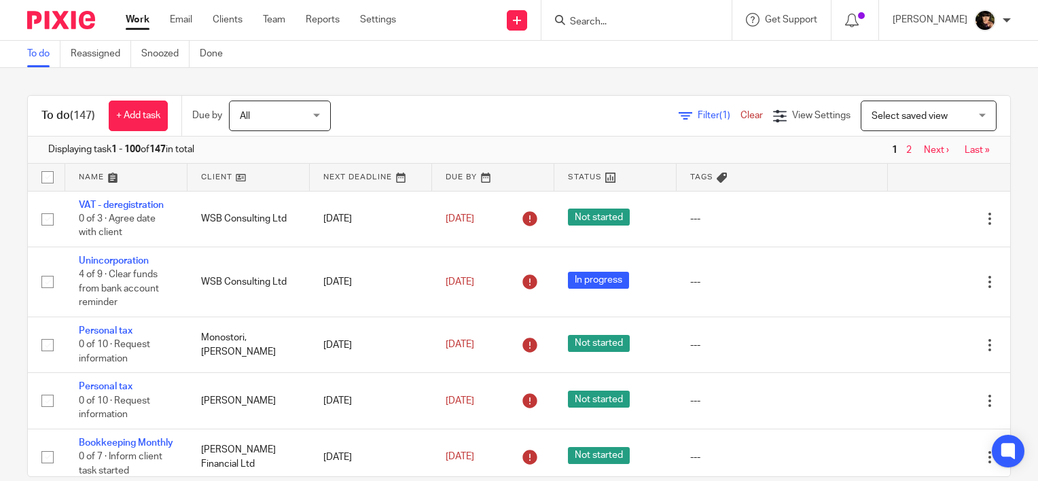
click at [698, 117] on span "Filter (1)" at bounding box center [719, 116] width 43 height 10
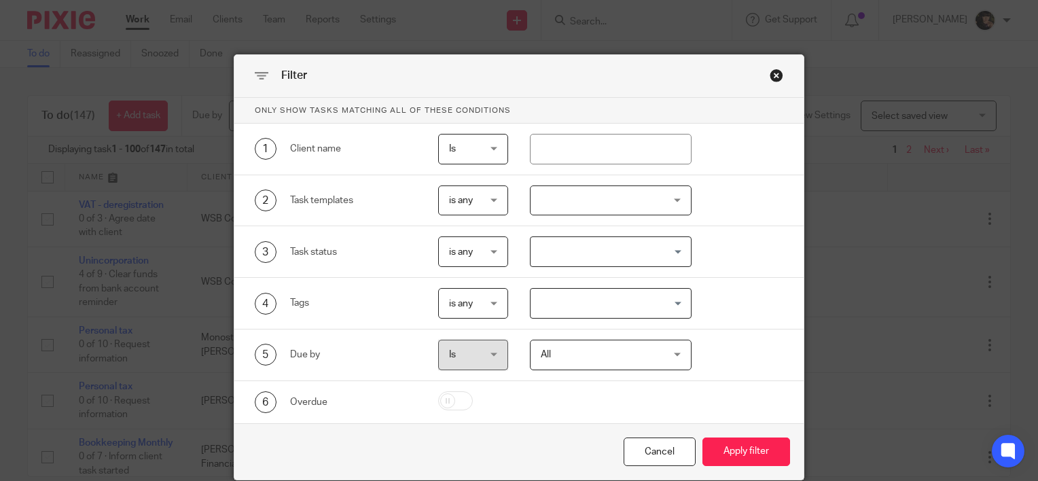
click at [620, 208] on div at bounding box center [611, 200] width 162 height 31
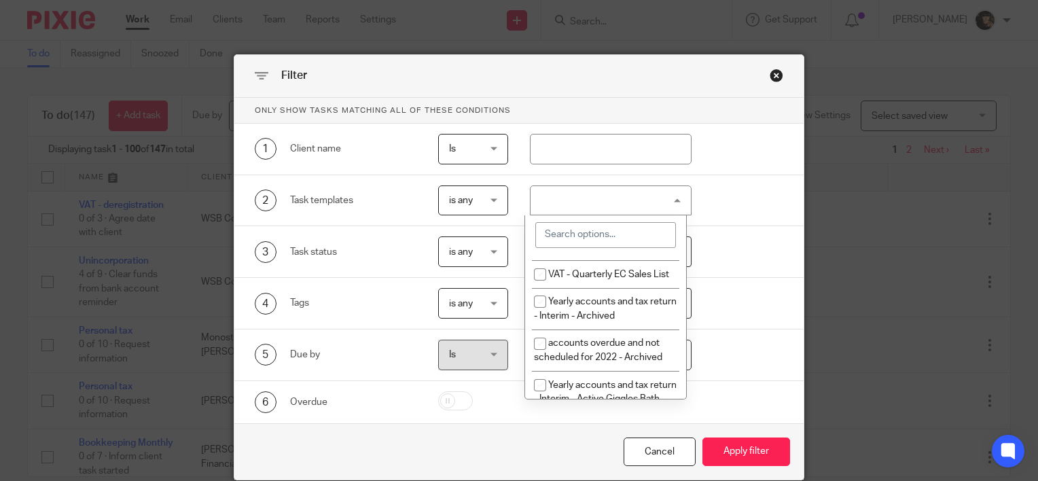
scroll to position [272, 0]
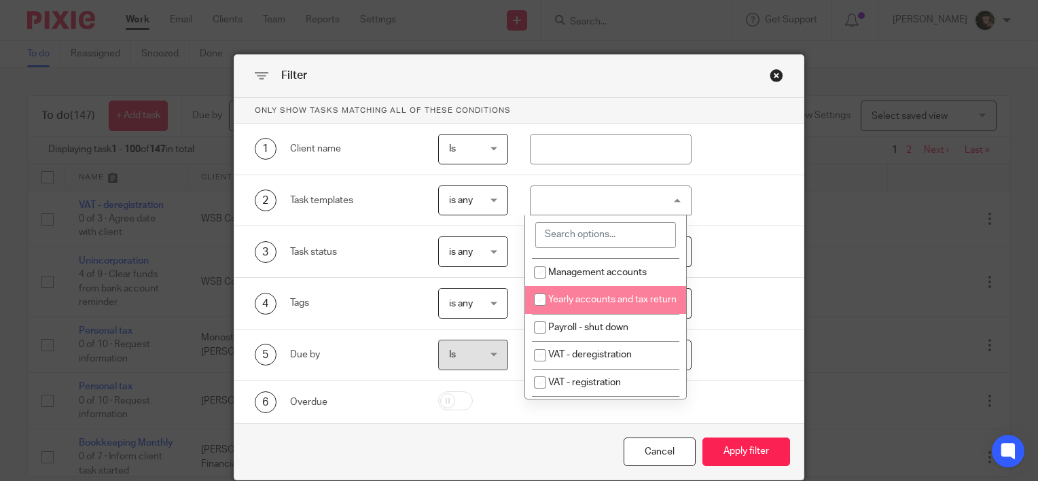
click at [625, 314] on li "Yearly accounts and tax return" at bounding box center [605, 300] width 161 height 28
checkbox input "true"
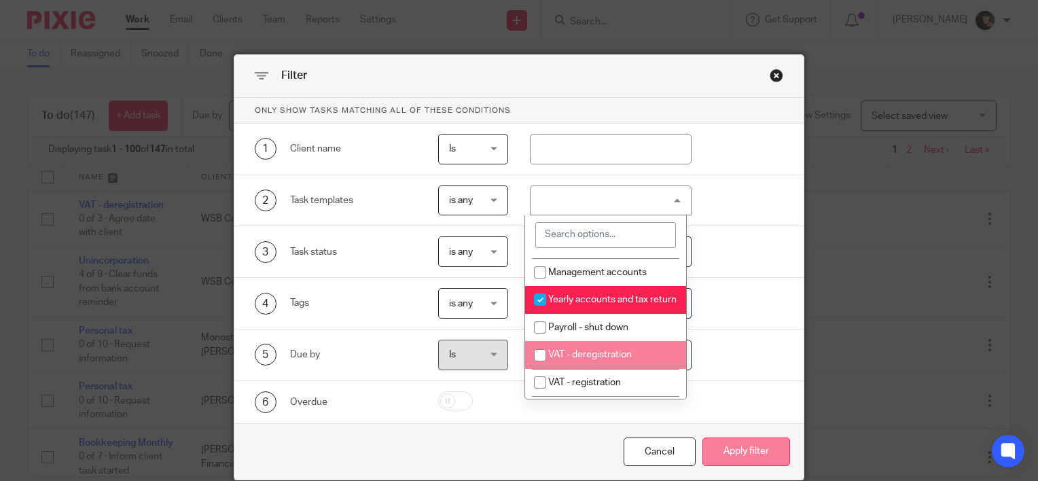
click at [730, 450] on button "Apply filter" at bounding box center [746, 452] width 88 height 29
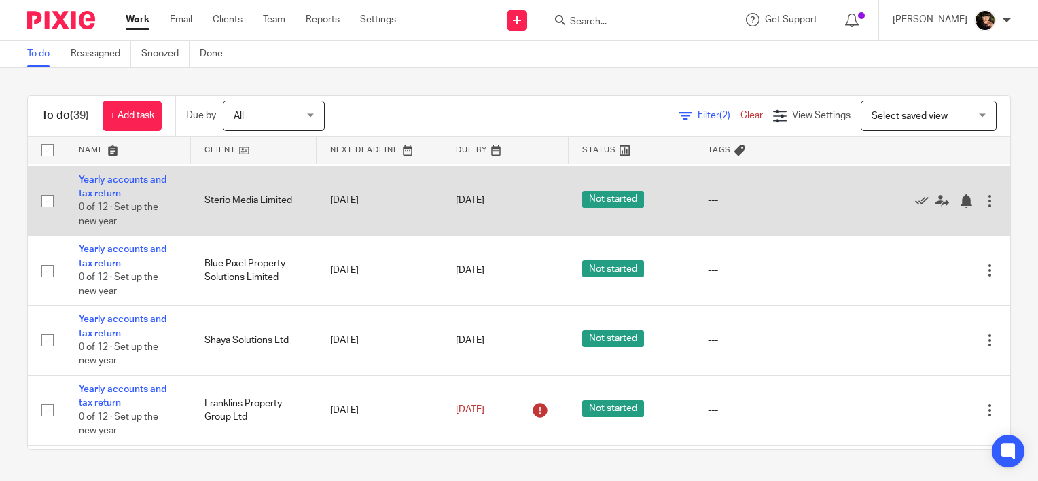
scroll to position [272, 0]
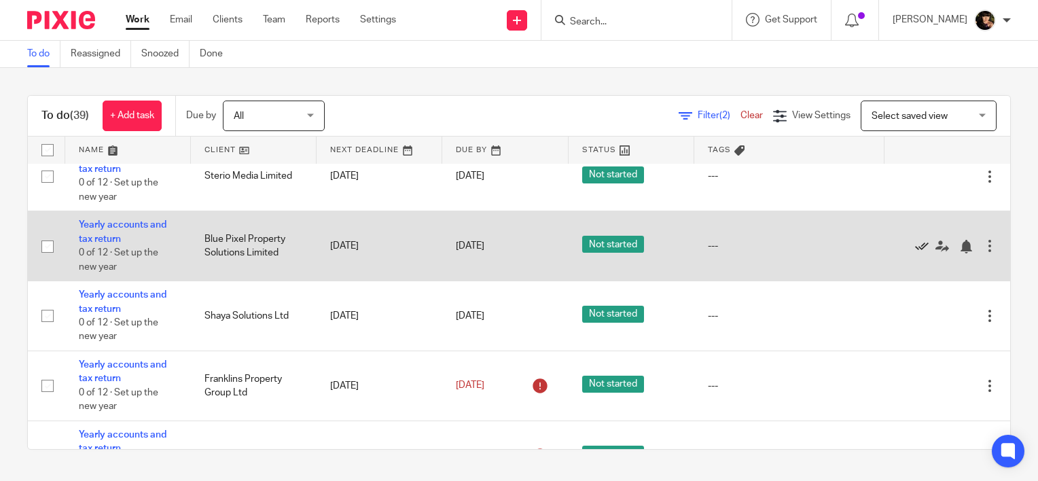
click at [915, 242] on icon at bounding box center [922, 247] width 14 height 14
drag, startPoint x: 105, startPoint y: 234, endPoint x: 88, endPoint y: 227, distance: 18.6
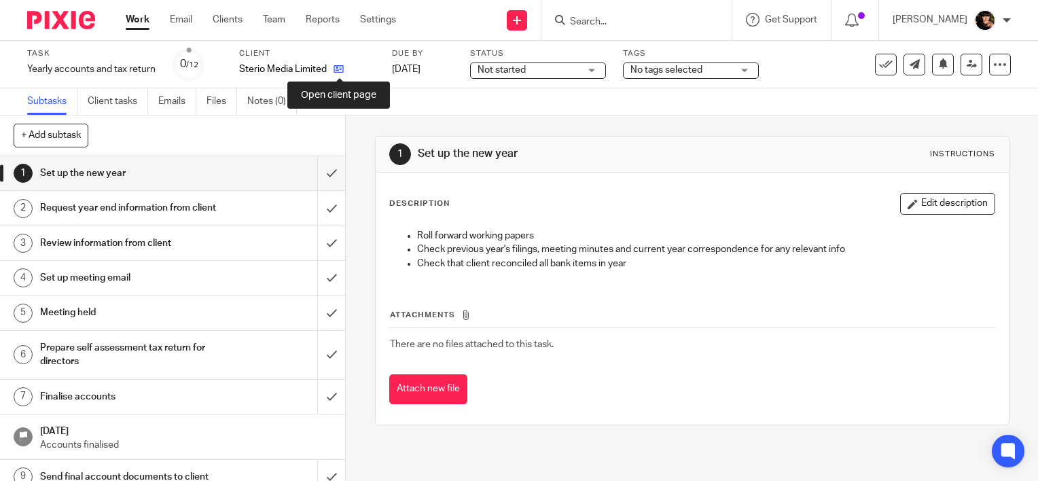
click at [340, 71] on icon at bounding box center [339, 69] width 10 height 10
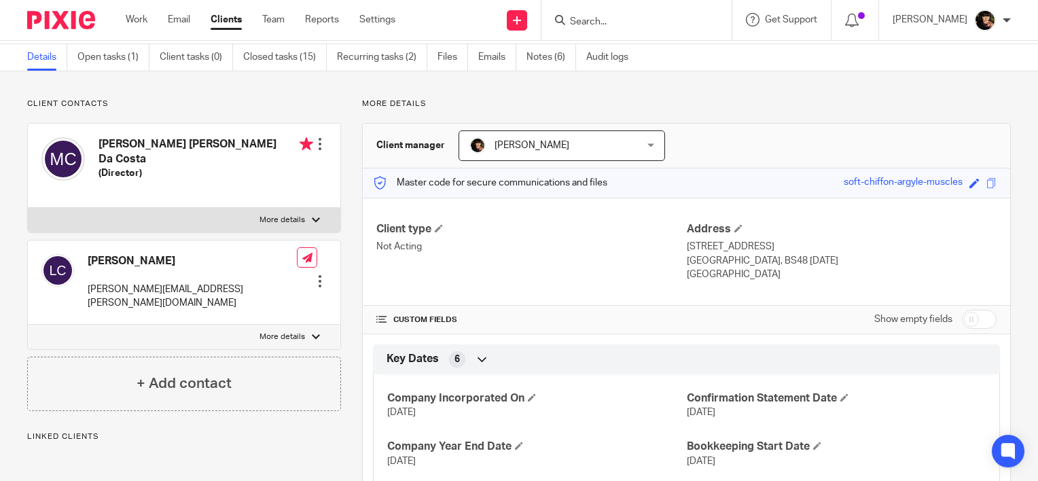
scroll to position [204, 0]
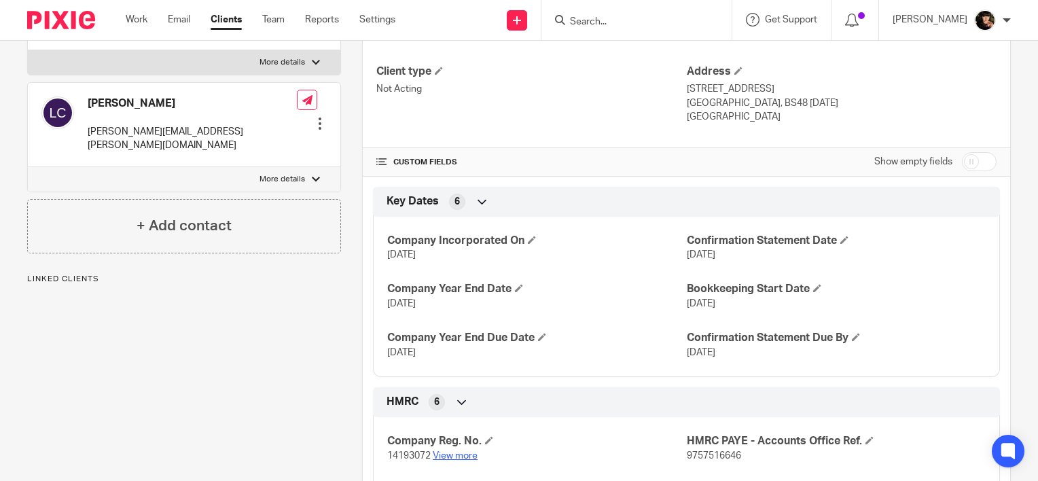
click at [462, 454] on link "View more" at bounding box center [455, 456] width 45 height 10
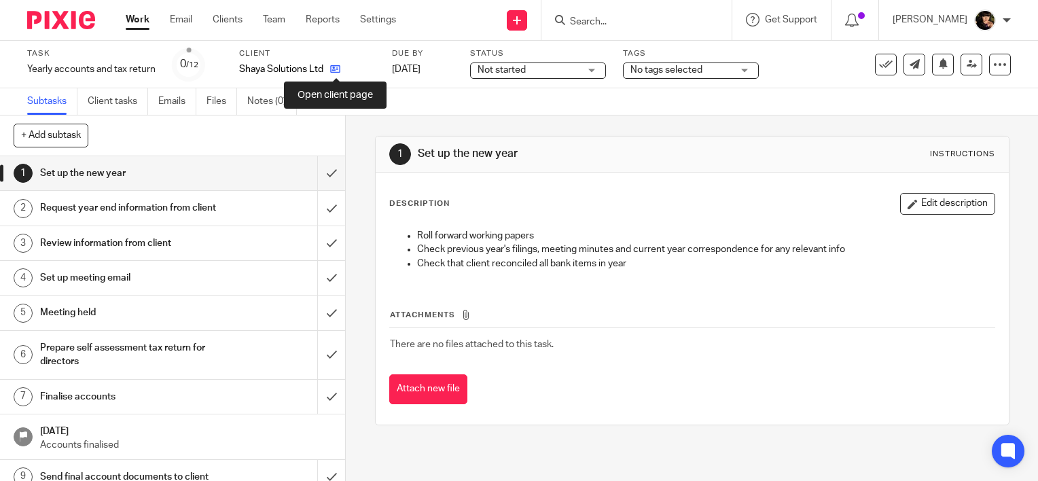
click at [334, 69] on icon at bounding box center [335, 69] width 10 height 10
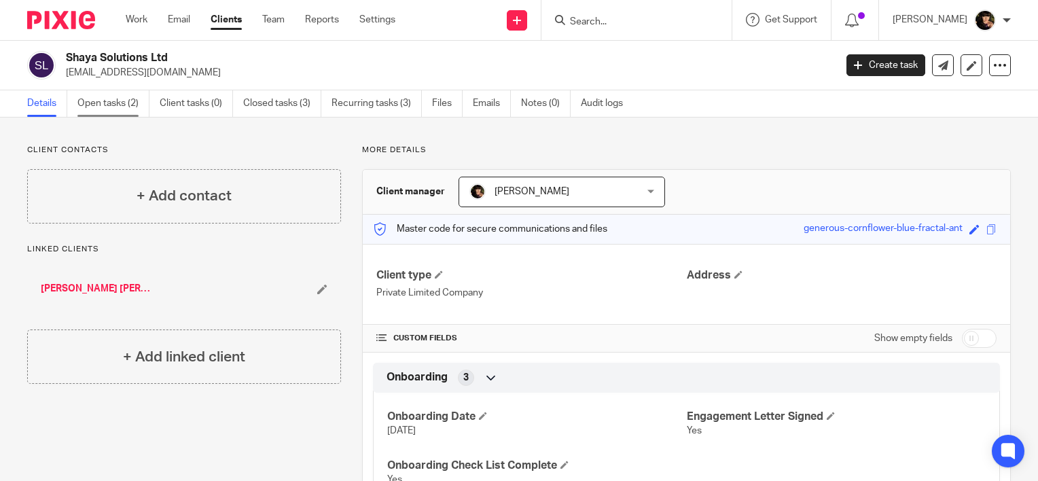
click at [125, 109] on link "Open tasks (2)" at bounding box center [113, 103] width 72 height 26
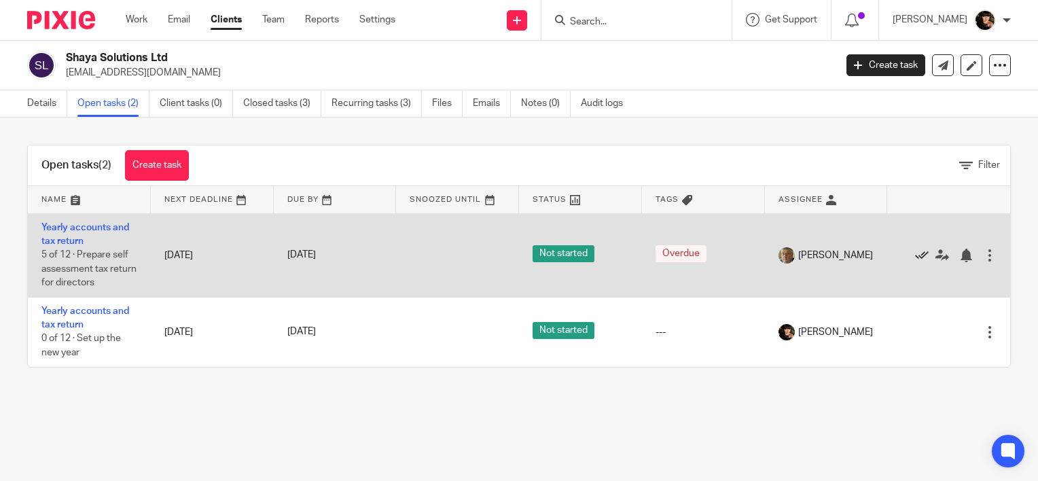
click at [915, 255] on icon at bounding box center [922, 256] width 14 height 14
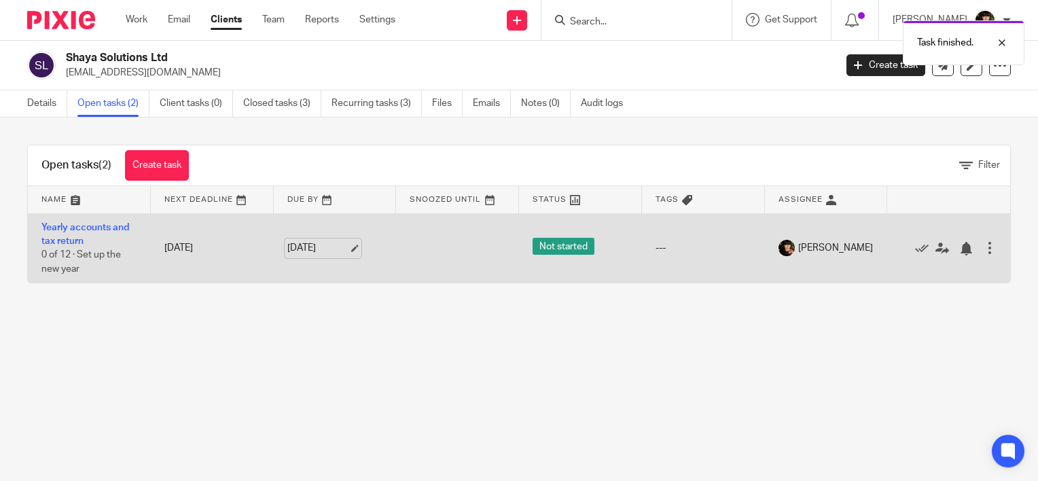
click at [348, 249] on link "[DATE]" at bounding box center [317, 248] width 61 height 14
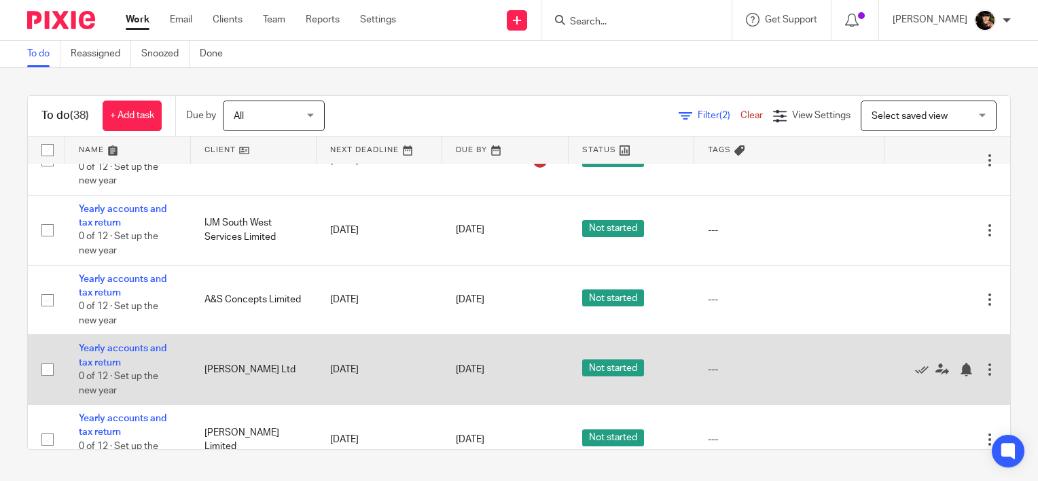
scroll to position [544, 0]
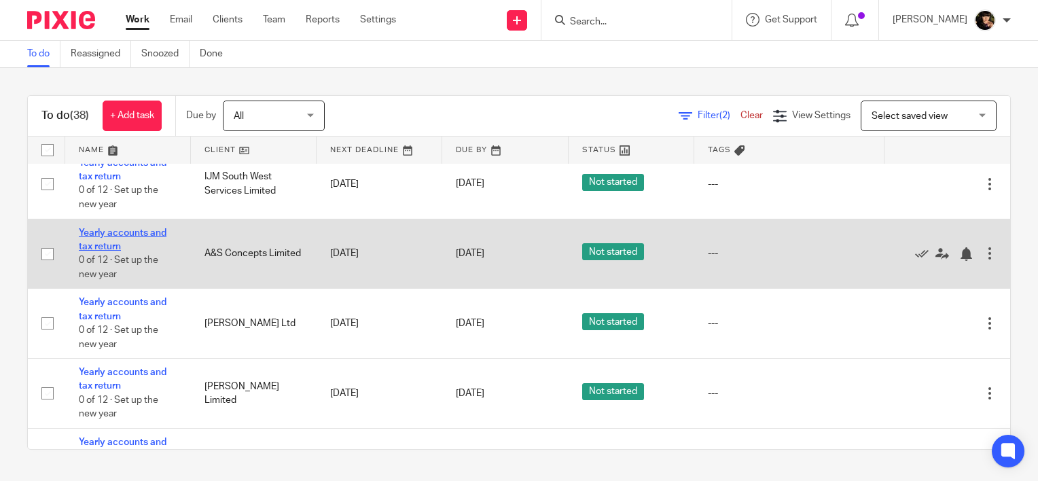
drag, startPoint x: 93, startPoint y: 245, endPoint x: 84, endPoint y: 236, distance: 12.5
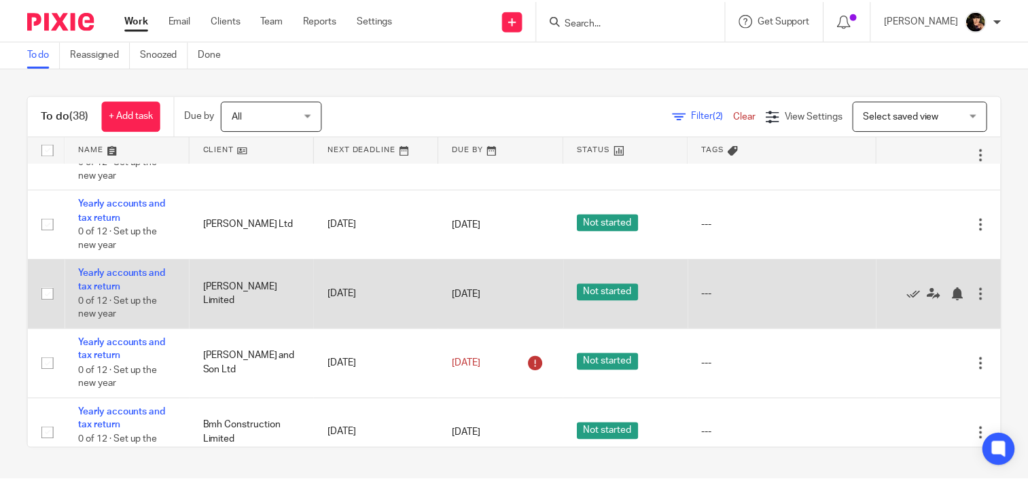
scroll to position [611, 0]
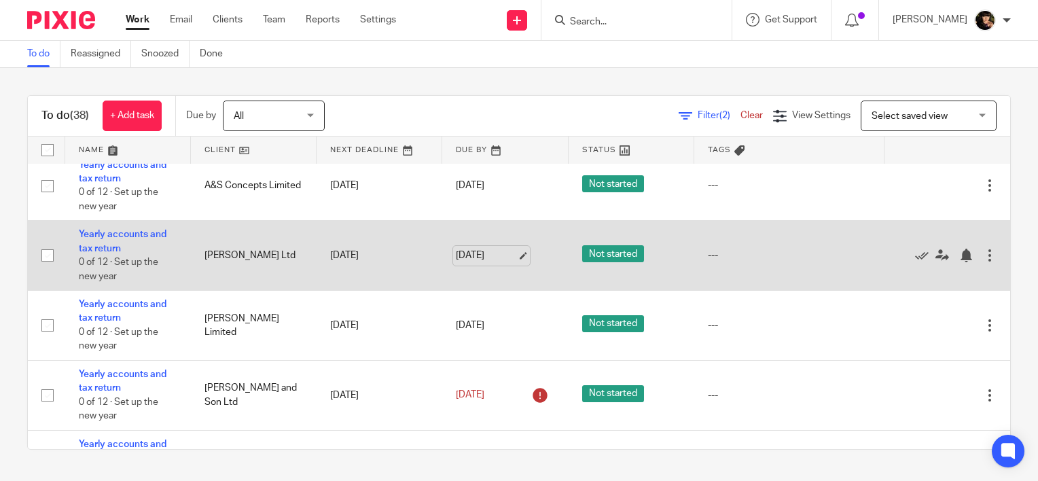
click at [503, 260] on link "[DATE]" at bounding box center [486, 256] width 61 height 14
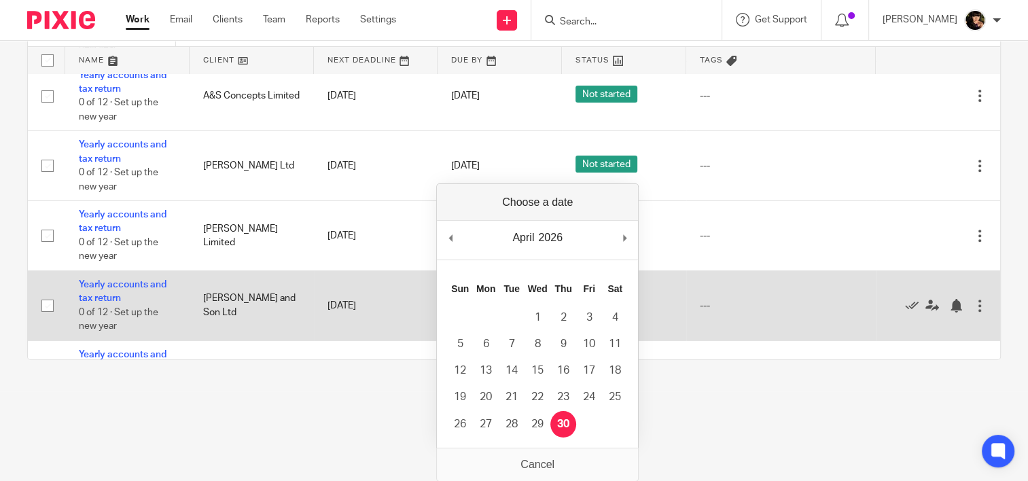
scroll to position [0, 0]
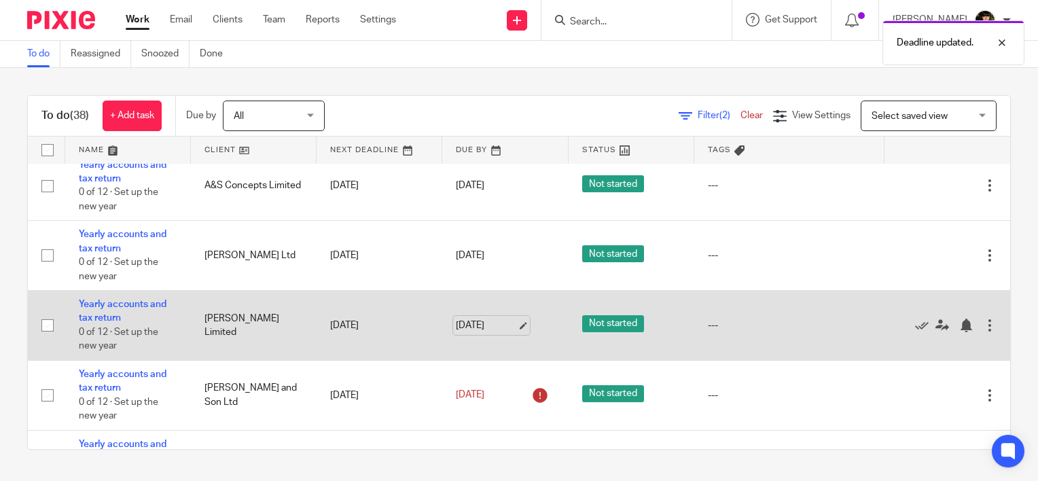
click at [511, 330] on link "31 Oct 2025" at bounding box center [486, 326] width 61 height 14
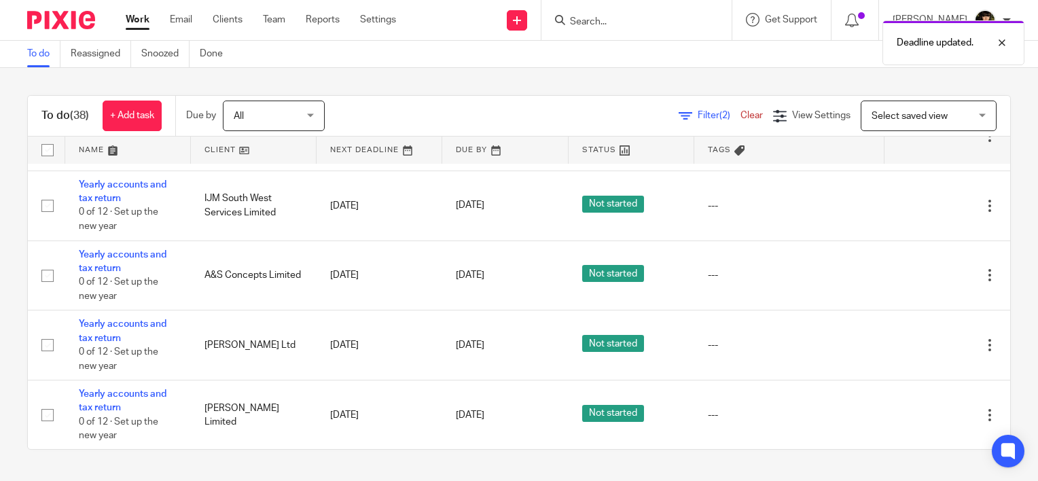
scroll to position [544, 0]
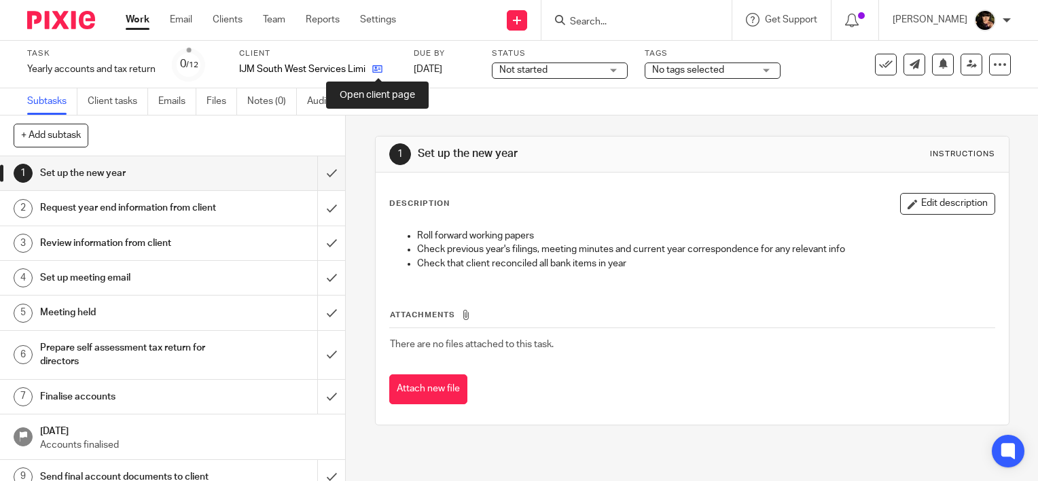
click at [381, 65] on icon at bounding box center [377, 69] width 10 height 10
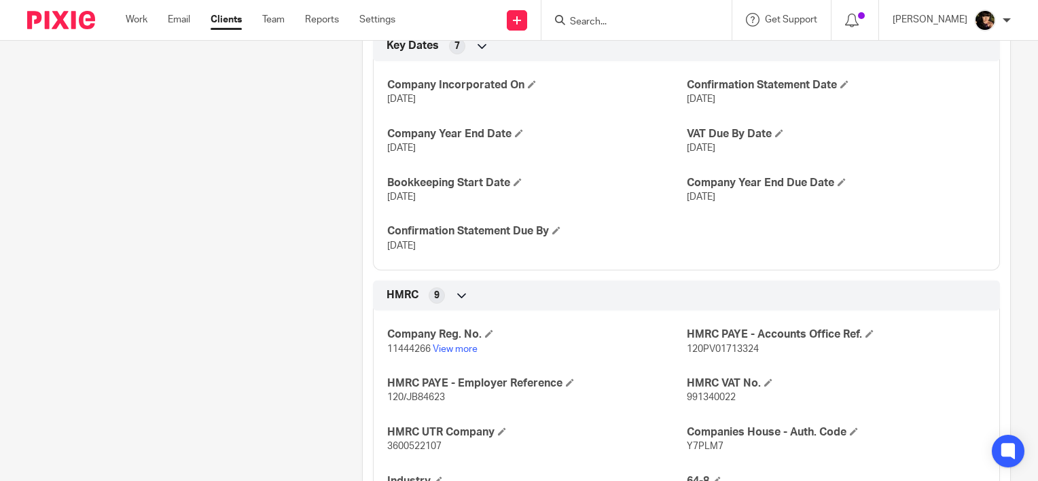
scroll to position [340, 0]
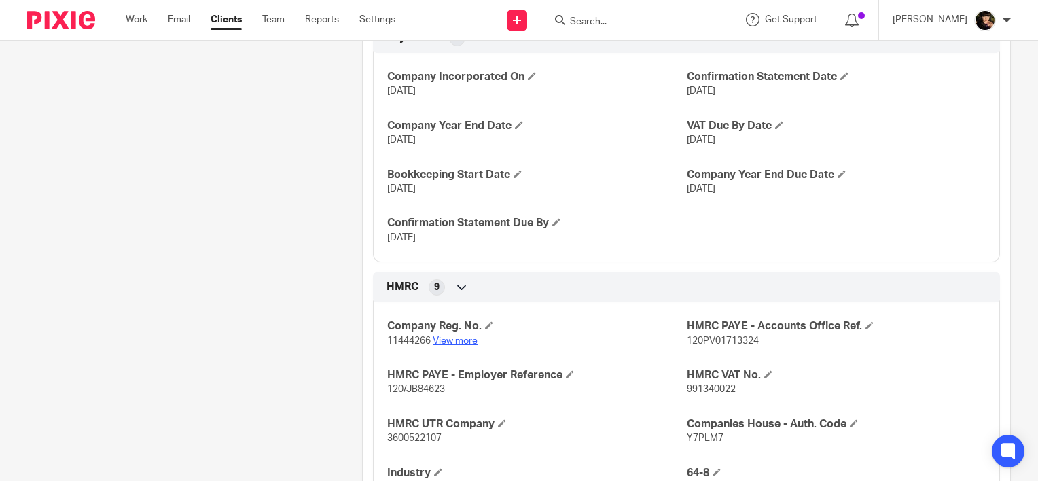
click at [454, 343] on link "View more" at bounding box center [455, 341] width 45 height 10
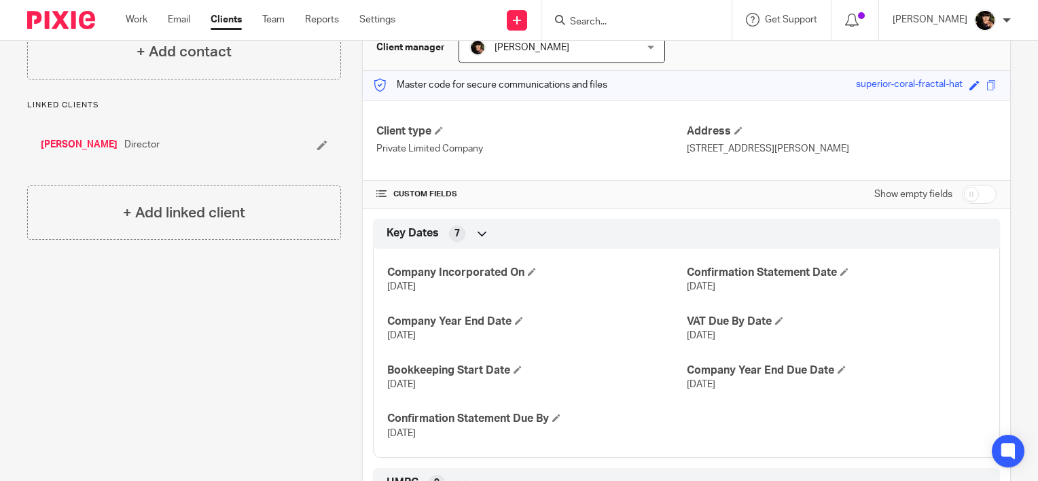
scroll to position [0, 0]
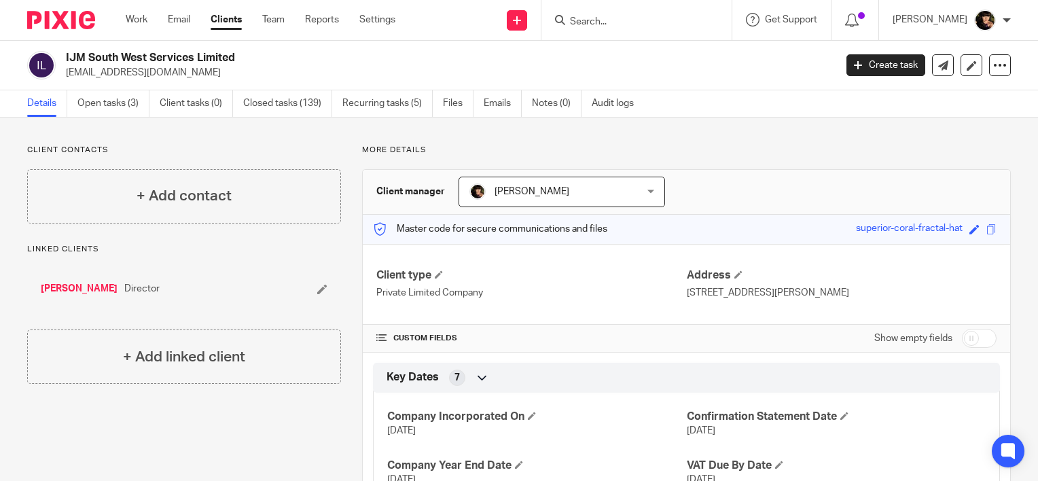
click at [117, 87] on div "IJM South West Services Limited [EMAIL_ADDRESS][DOMAIN_NAME] Create task Update…" at bounding box center [519, 66] width 1038 height 50
click at [125, 108] on link "Open tasks (3)" at bounding box center [113, 103] width 72 height 26
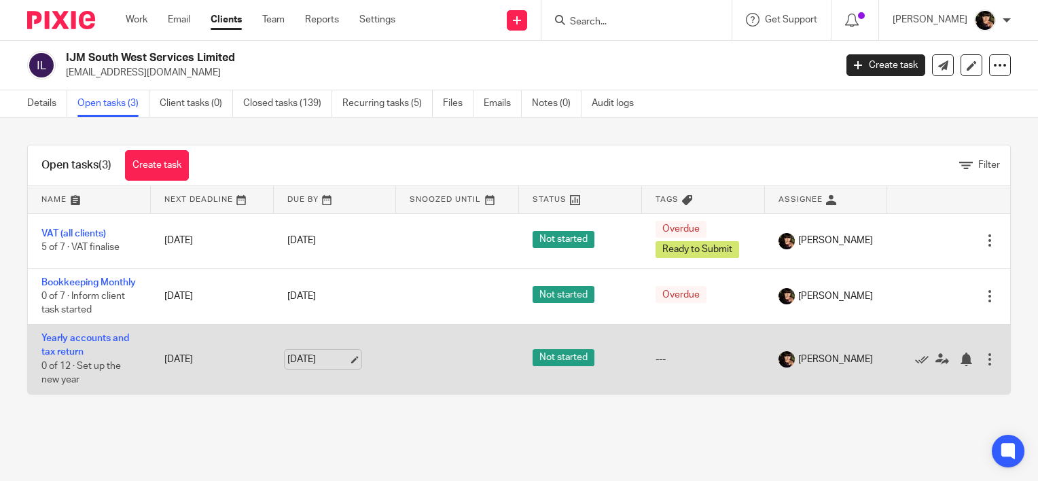
click at [349, 367] on link "[DATE]" at bounding box center [317, 360] width 61 height 14
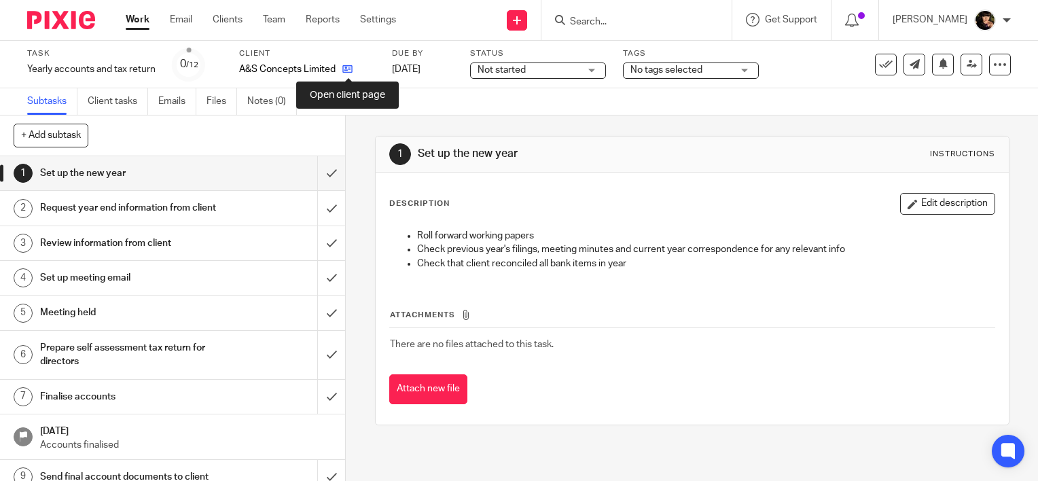
click at [348, 68] on icon at bounding box center [347, 69] width 10 height 10
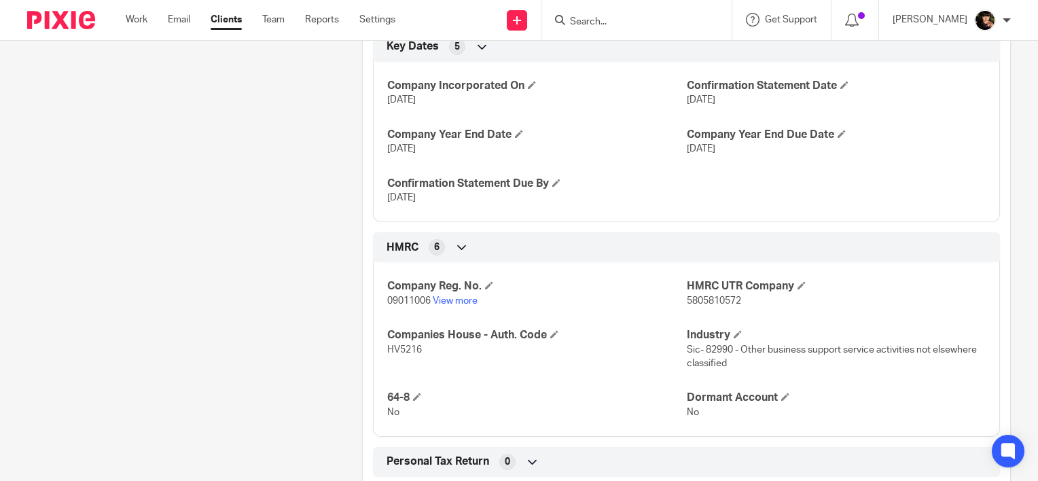
scroll to position [408, 0]
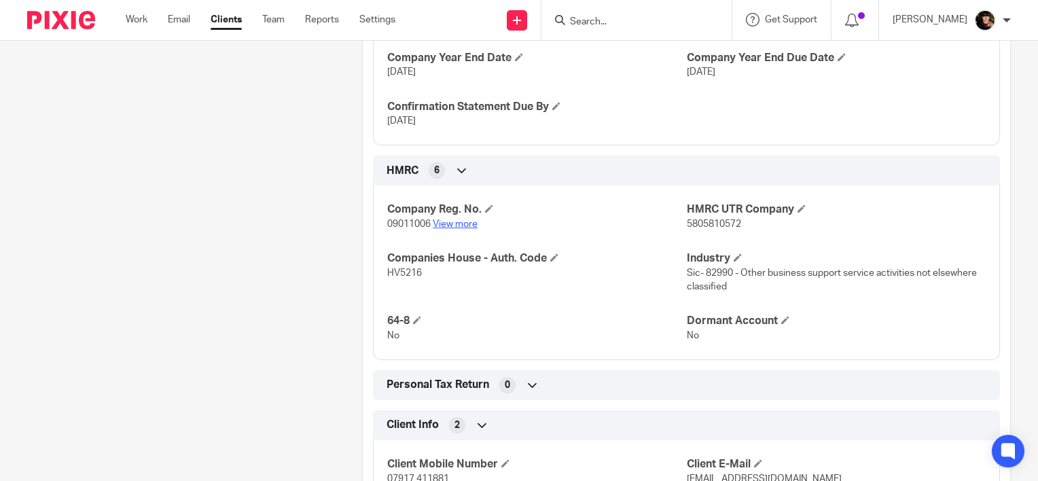
click at [457, 219] on link "View more" at bounding box center [455, 224] width 45 height 10
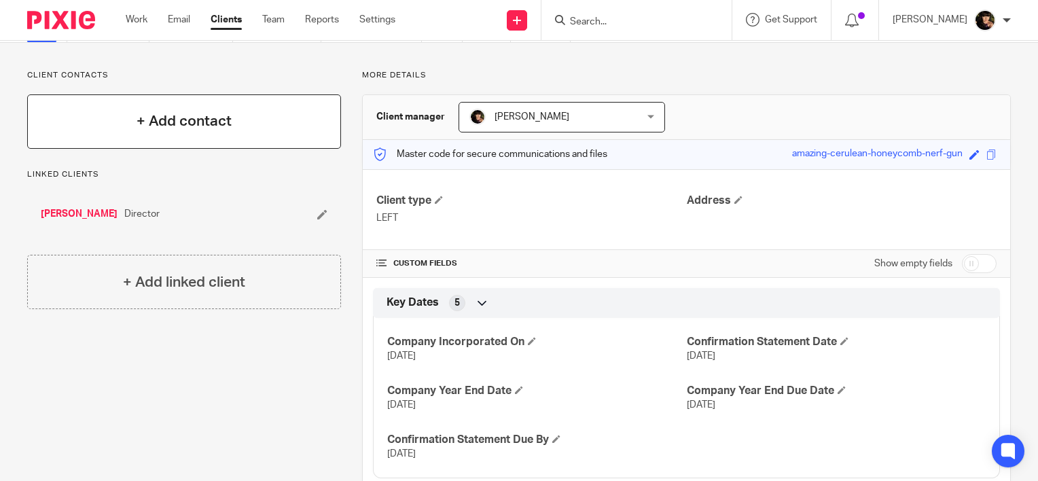
scroll to position [0, 0]
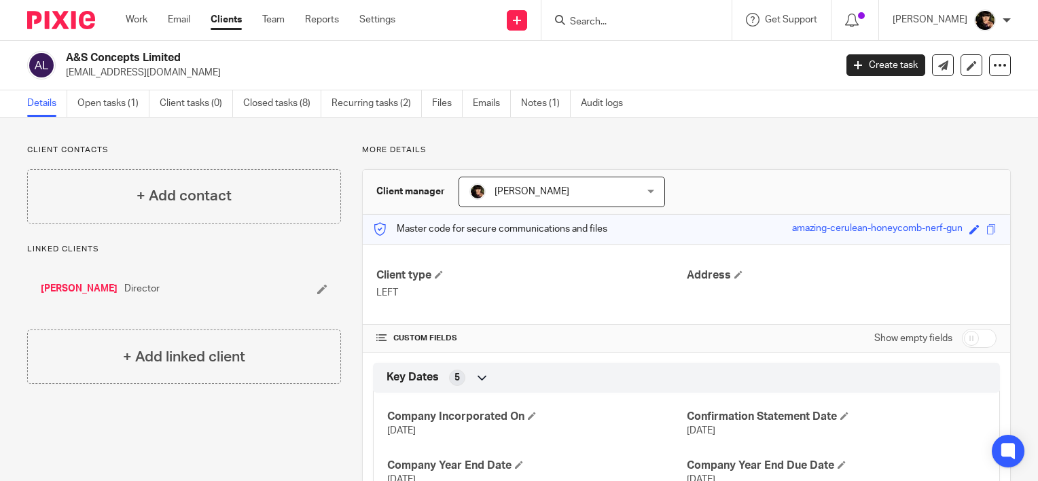
click at [104, 88] on div "A&S Concepts Limited lucilles1@yahoo.co.uk Create task Update from Companies Ho…" at bounding box center [519, 66] width 1038 height 50
click at [116, 114] on link "Open tasks (1)" at bounding box center [113, 103] width 72 height 26
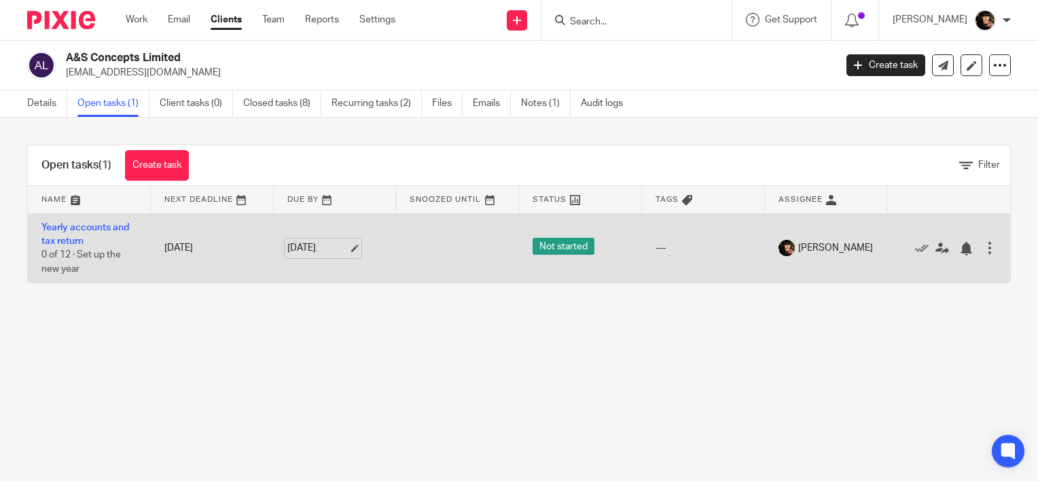
click at [345, 245] on link "31 Oct 2025" at bounding box center [317, 248] width 61 height 14
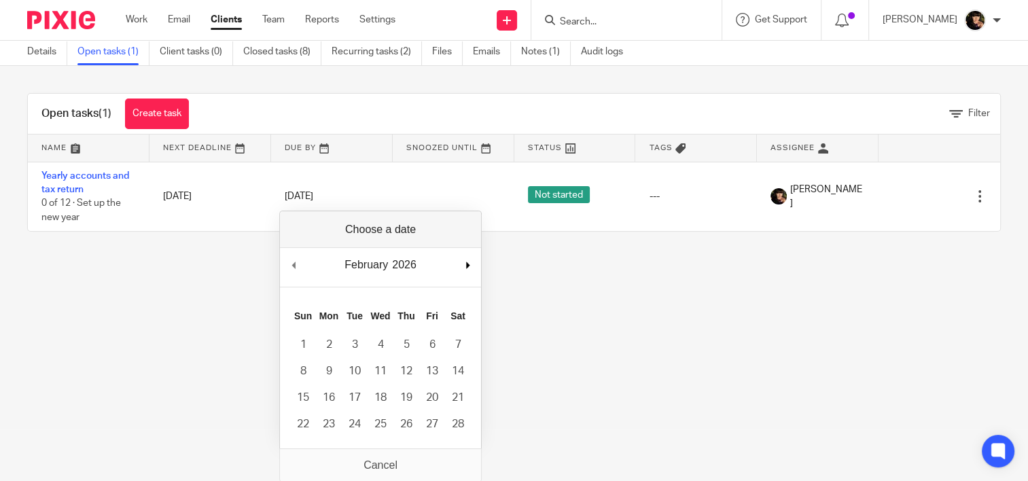
scroll to position [79, 0]
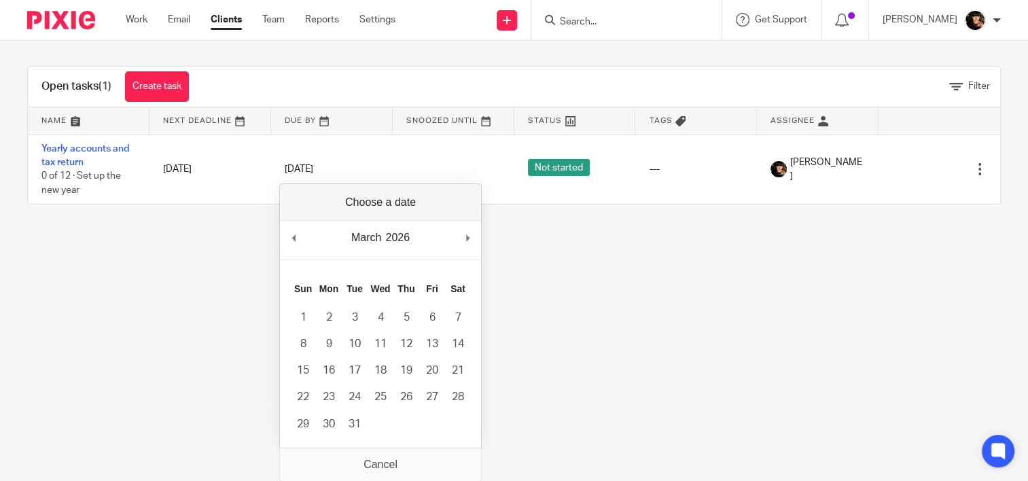
click at [469, 221] on div "March January February March April May June July August September October Novem…" at bounding box center [380, 240] width 201 height 39
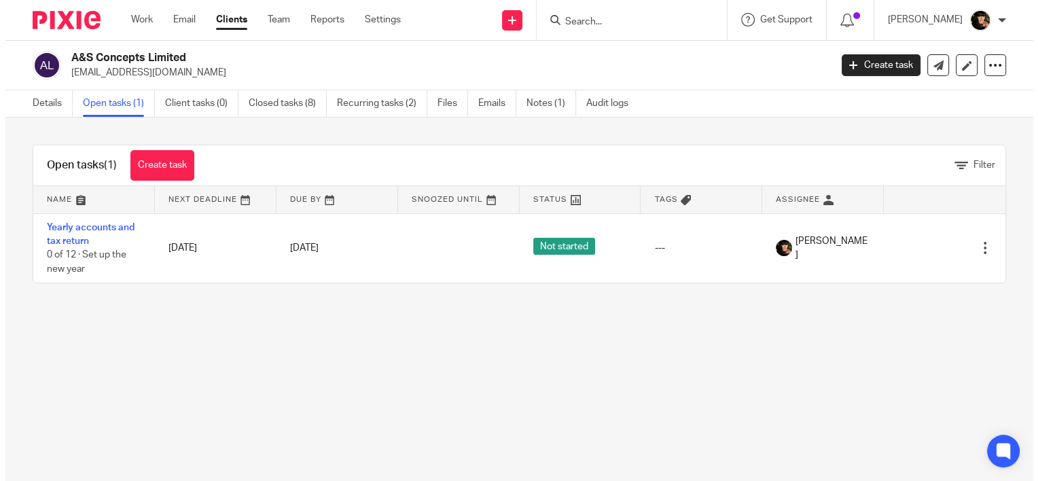
scroll to position [0, 0]
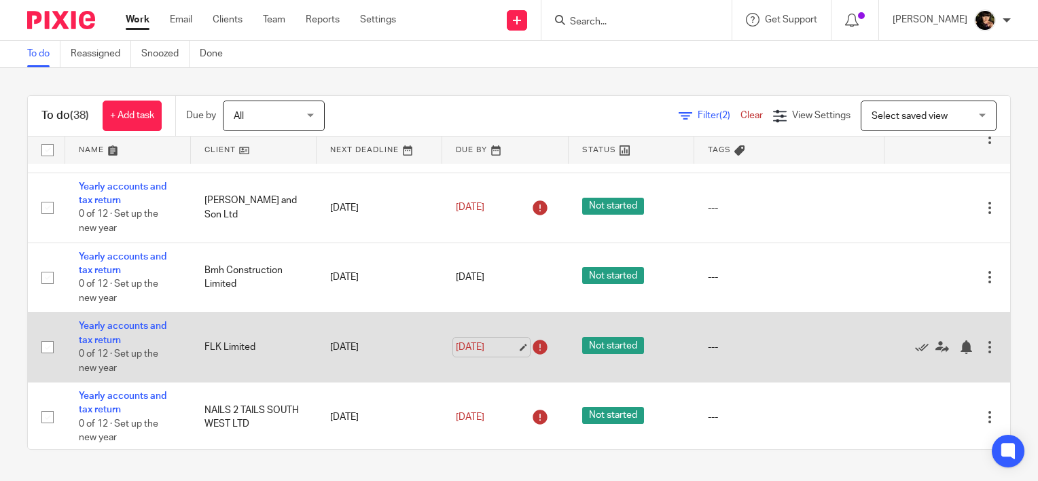
scroll to position [544, 0]
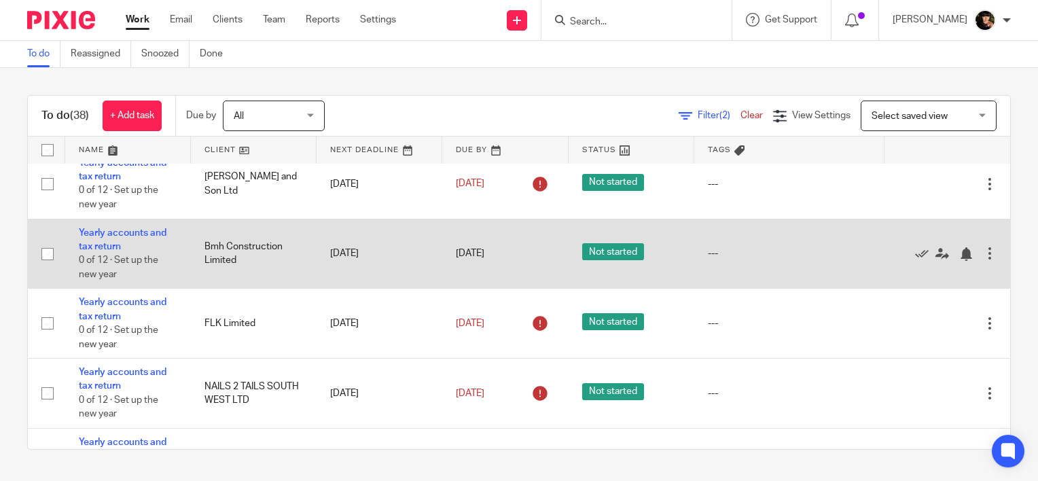
drag, startPoint x: 94, startPoint y: 239, endPoint x: 105, endPoint y: 242, distance: 11.2
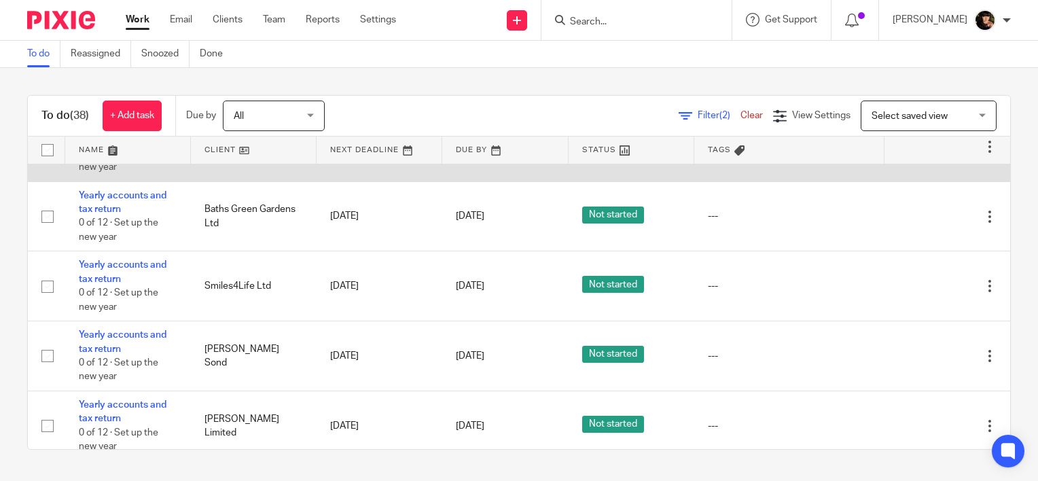
scroll to position [883, 0]
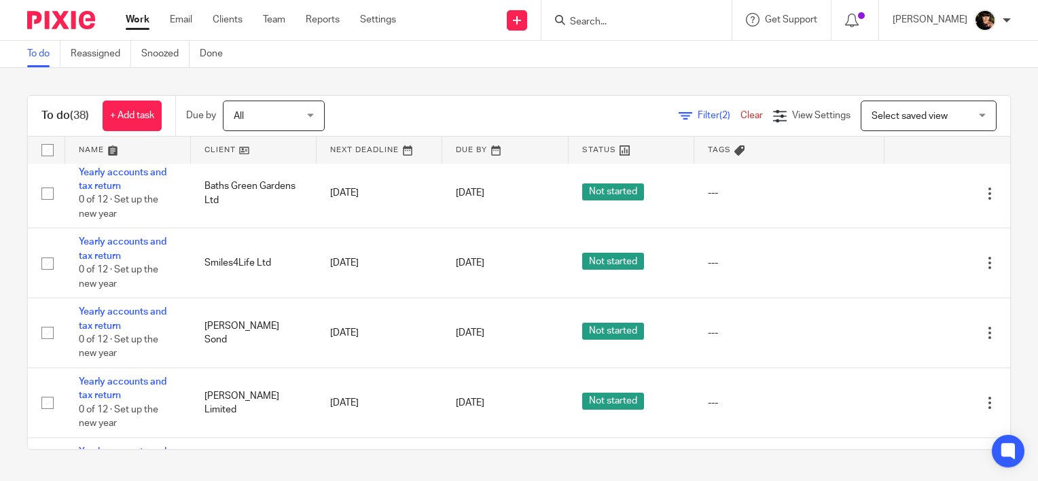
click at [620, 21] on input "Search" at bounding box center [630, 22] width 122 height 12
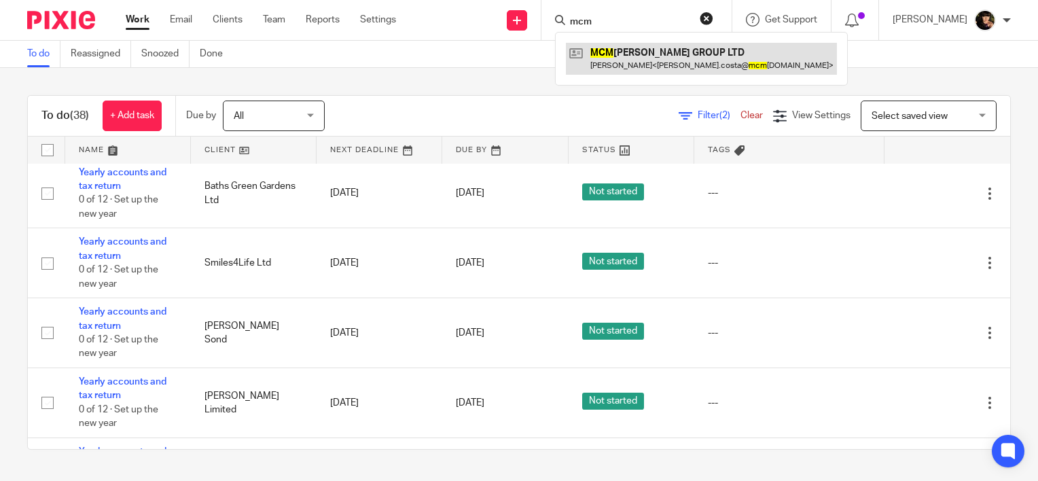
type input "mcm"
click at [666, 59] on link at bounding box center [701, 58] width 271 height 31
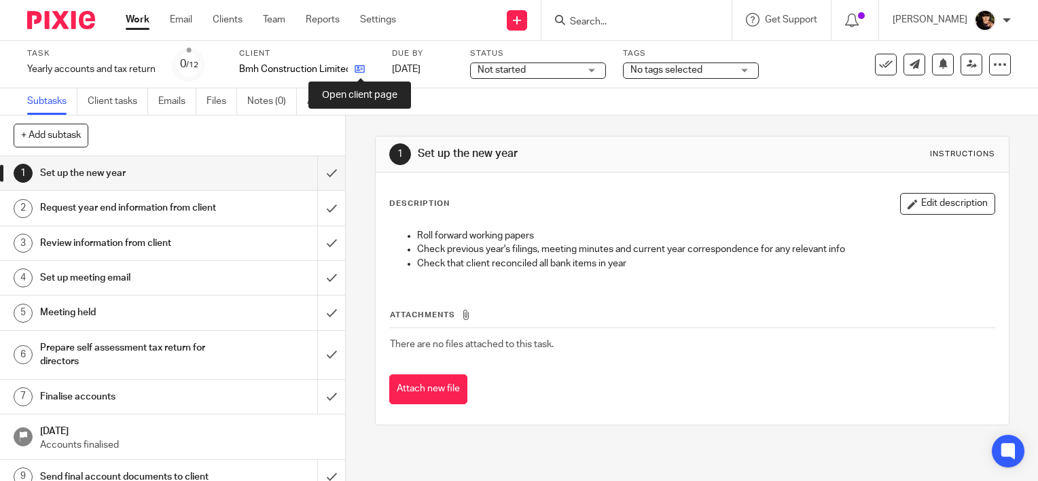
click at [360, 67] on icon at bounding box center [360, 69] width 10 height 10
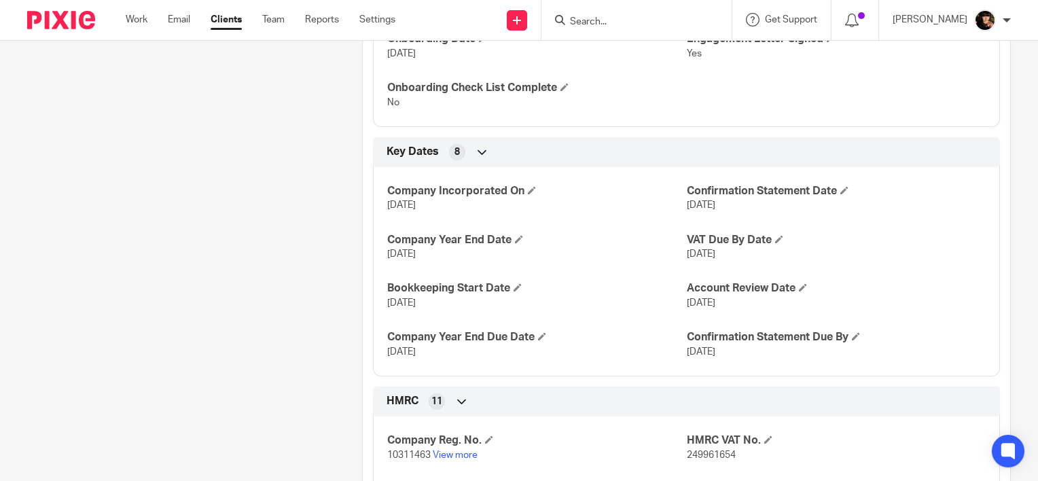
scroll to position [611, 0]
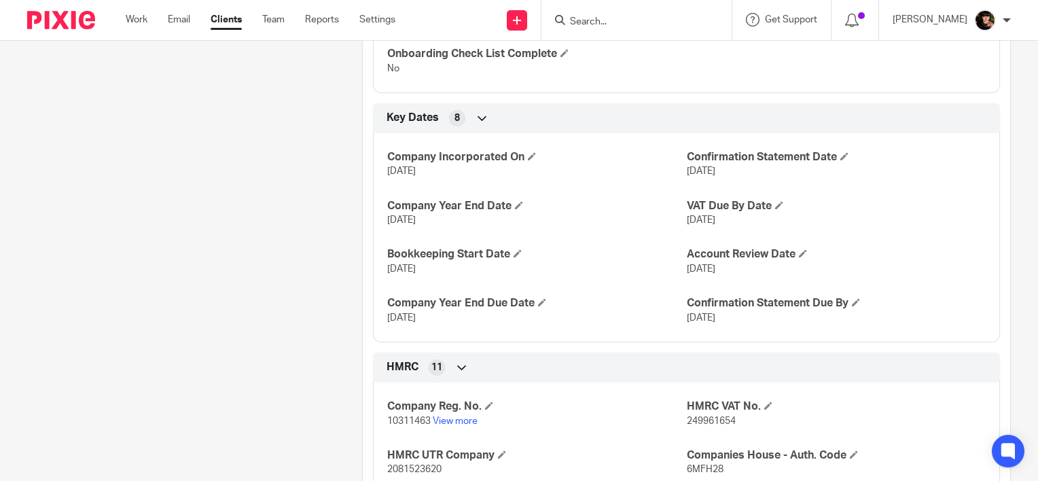
click at [460, 414] on p "10311463 View more" at bounding box center [536, 421] width 299 height 14
click at [460, 416] on link "View more" at bounding box center [455, 421] width 45 height 10
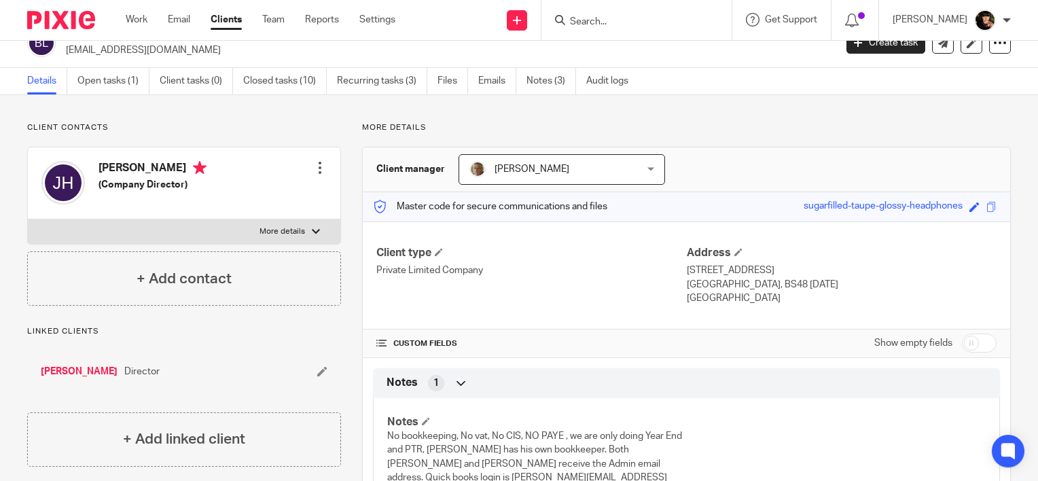
scroll to position [0, 0]
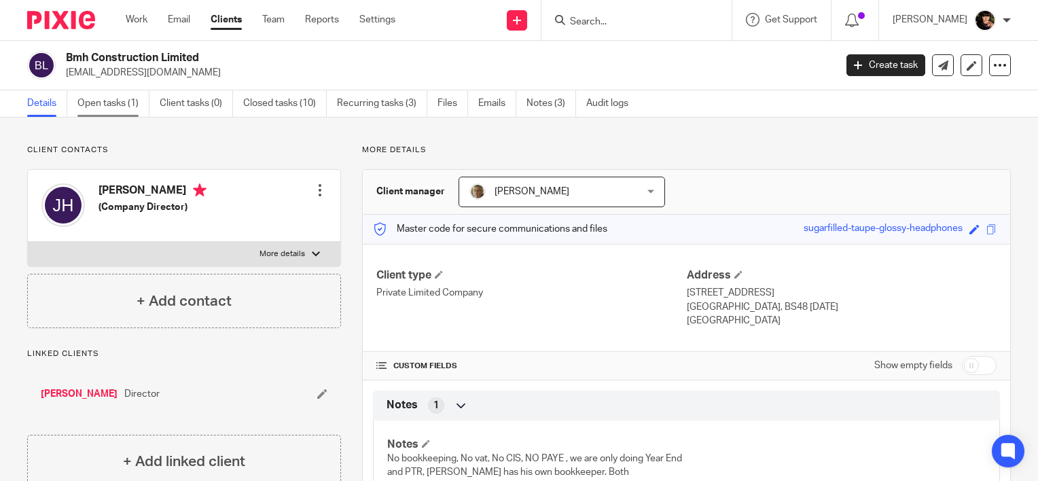
click at [138, 113] on link "Open tasks (1)" at bounding box center [113, 103] width 72 height 26
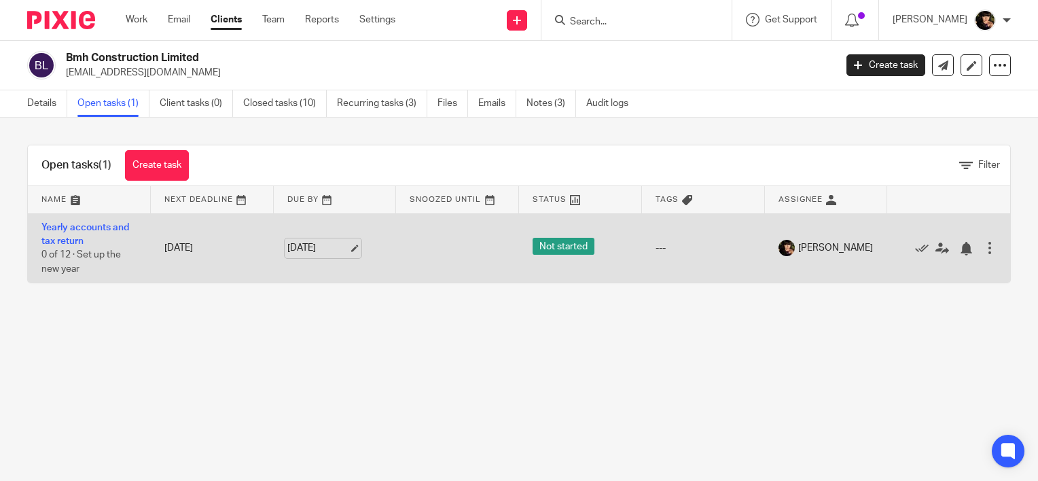
click at [346, 247] on link "[DATE]" at bounding box center [317, 248] width 61 height 14
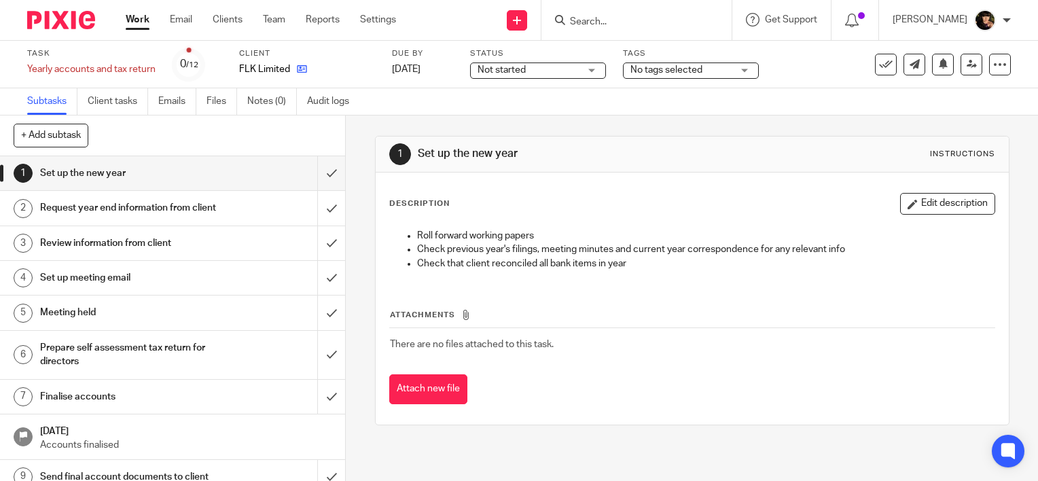
click at [296, 74] on link at bounding box center [298, 70] width 17 height 14
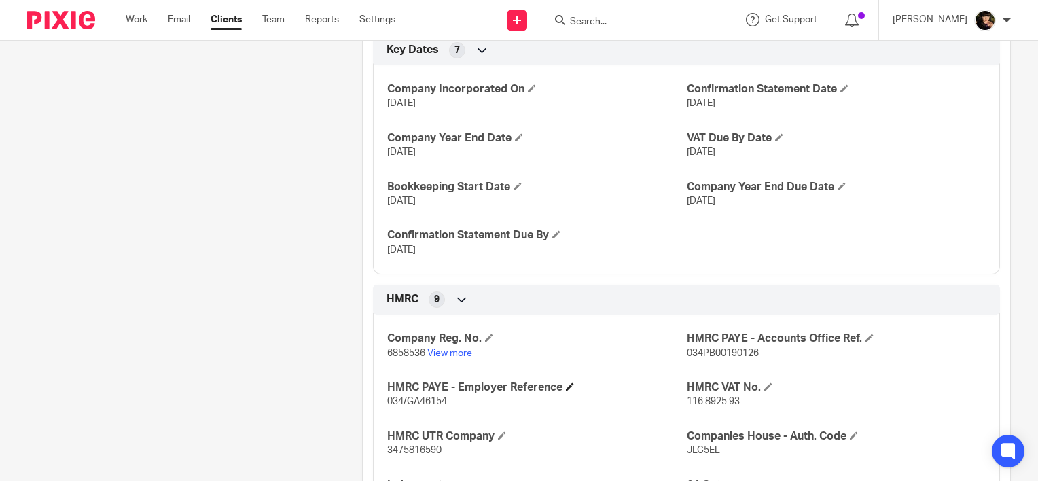
scroll to position [408, 0]
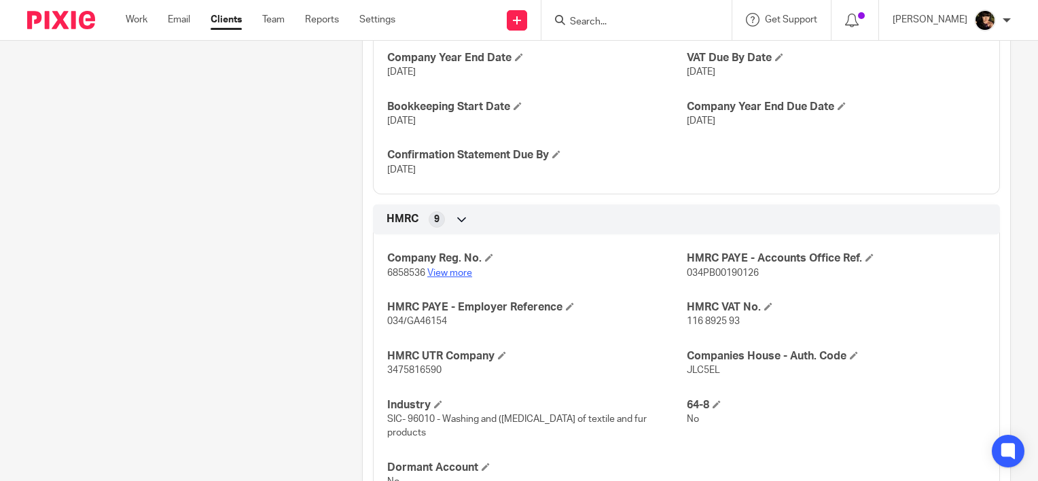
click at [461, 272] on link "View more" at bounding box center [449, 273] width 45 height 10
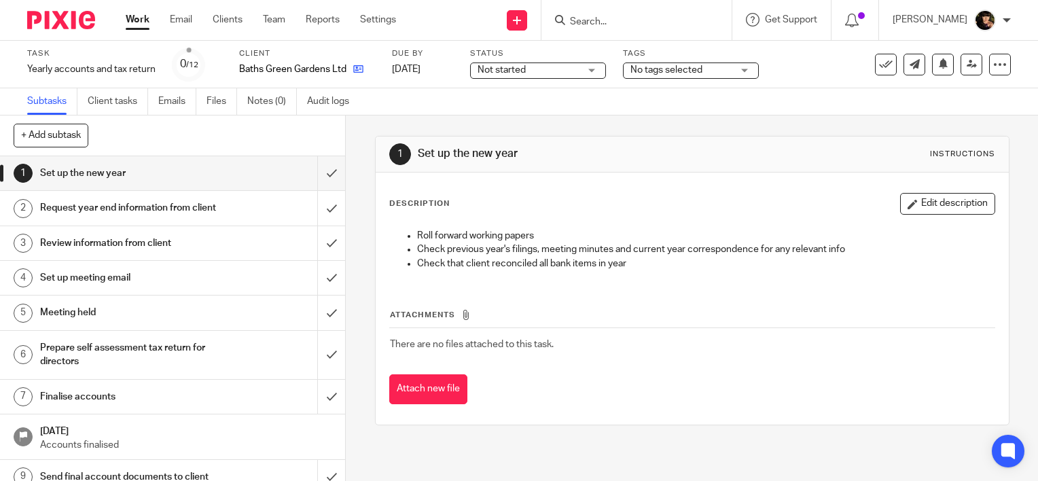
click at [359, 68] on icon at bounding box center [358, 69] width 10 height 10
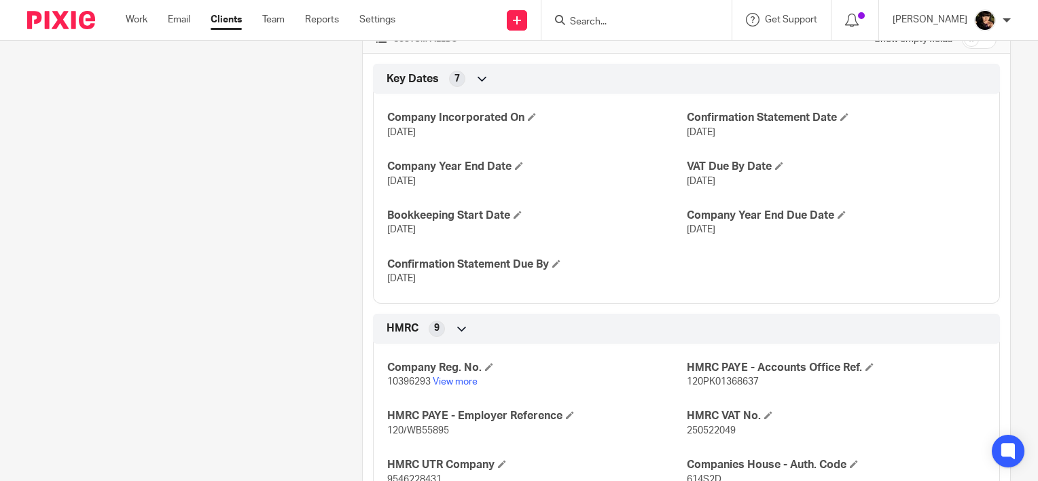
scroll to position [340, 0]
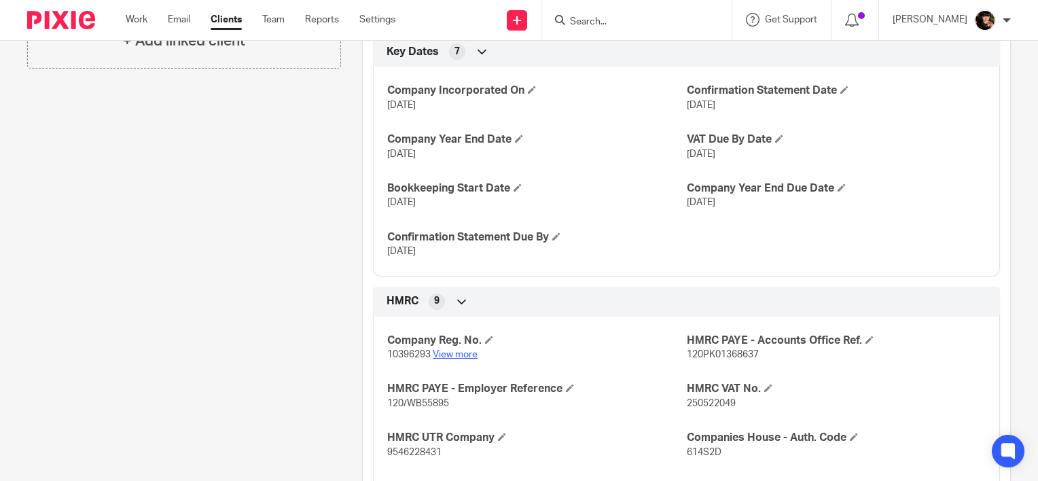
click at [448, 351] on link "View more" at bounding box center [455, 355] width 45 height 10
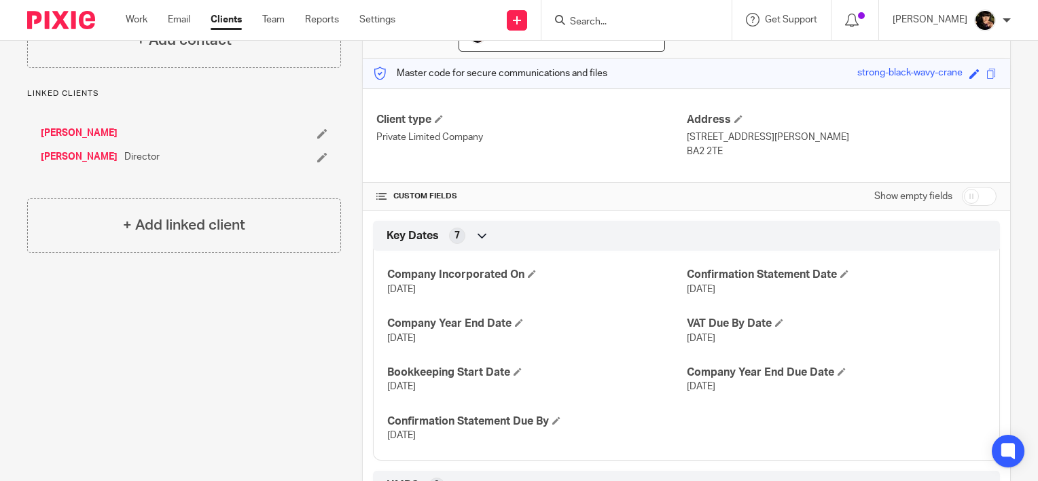
scroll to position [0, 0]
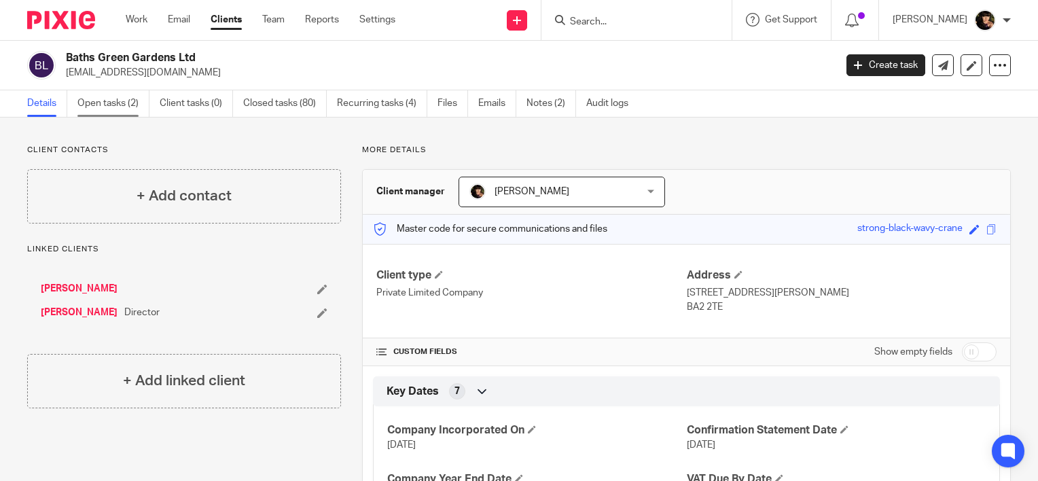
click at [113, 101] on link "Open tasks (2)" at bounding box center [113, 103] width 72 height 26
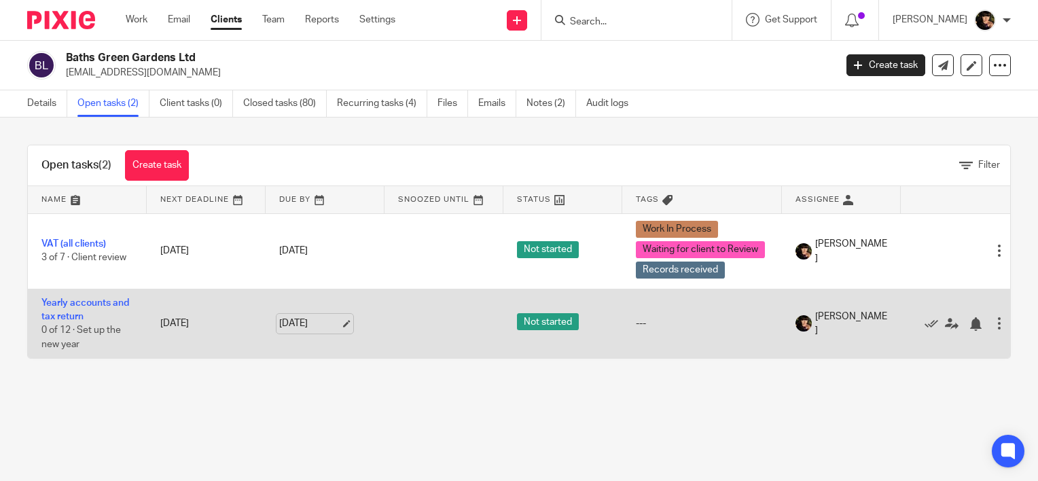
click at [340, 325] on link "[DATE]" at bounding box center [309, 324] width 61 height 14
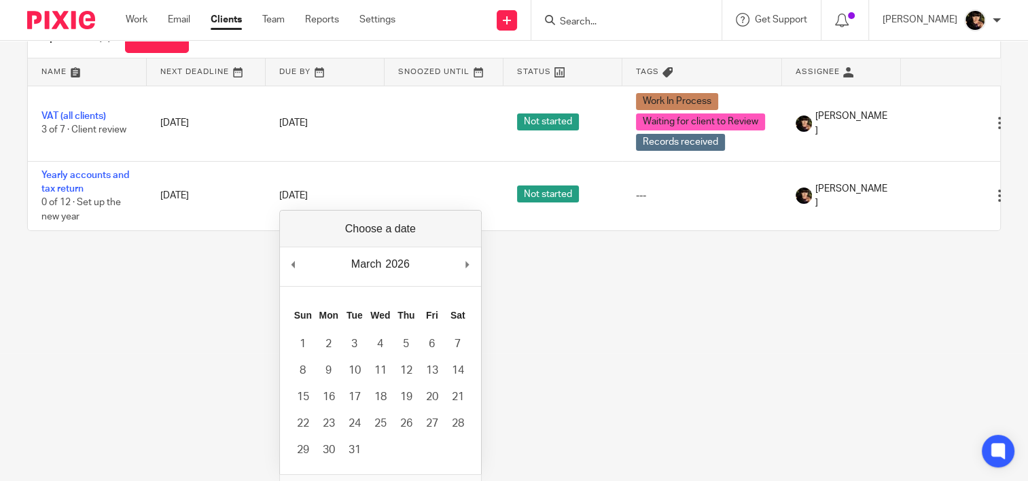
scroll to position [136, 0]
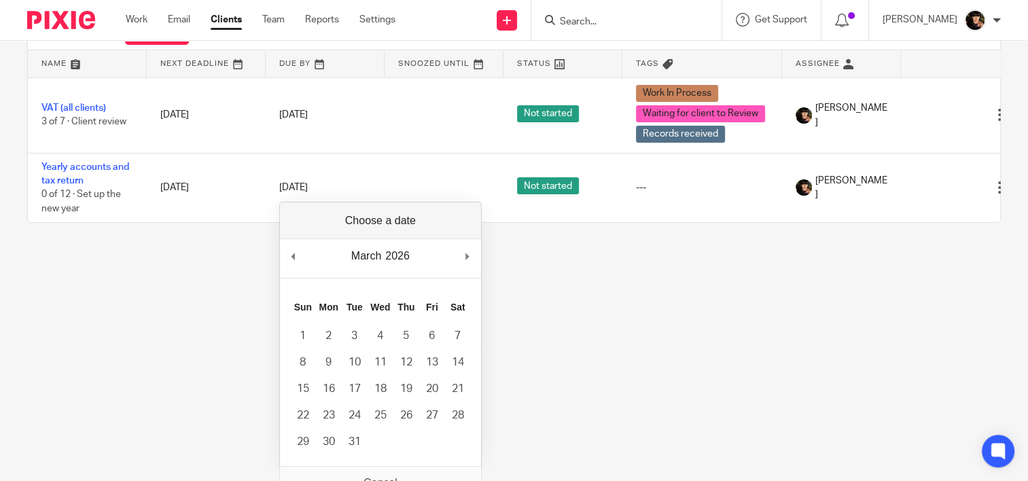
click at [471, 266] on div "March January February March April May June July August September October Novem…" at bounding box center [380, 258] width 201 height 39
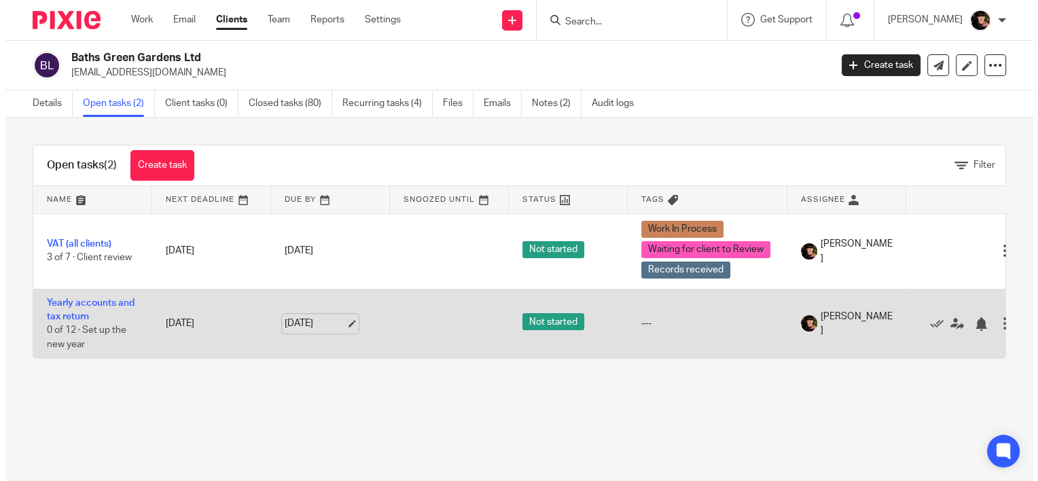
scroll to position [0, 0]
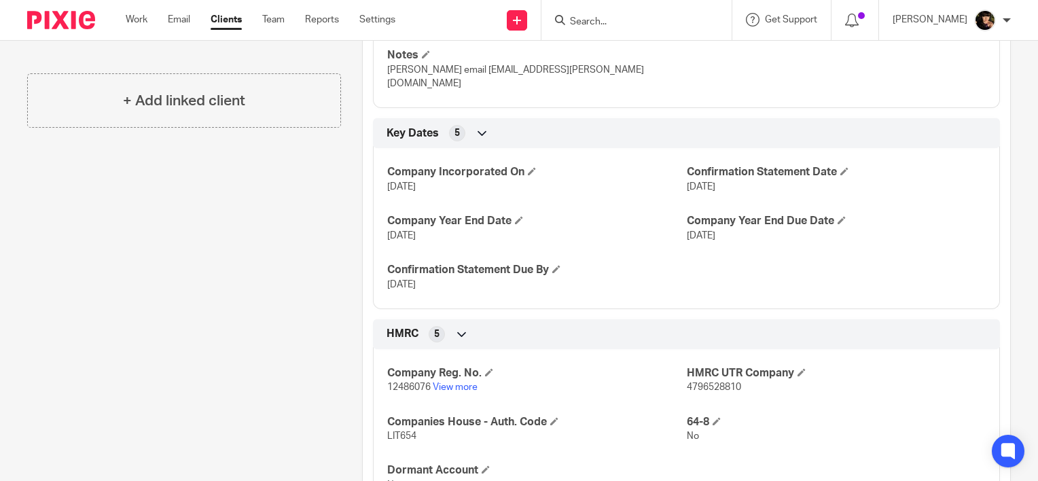
scroll to position [408, 0]
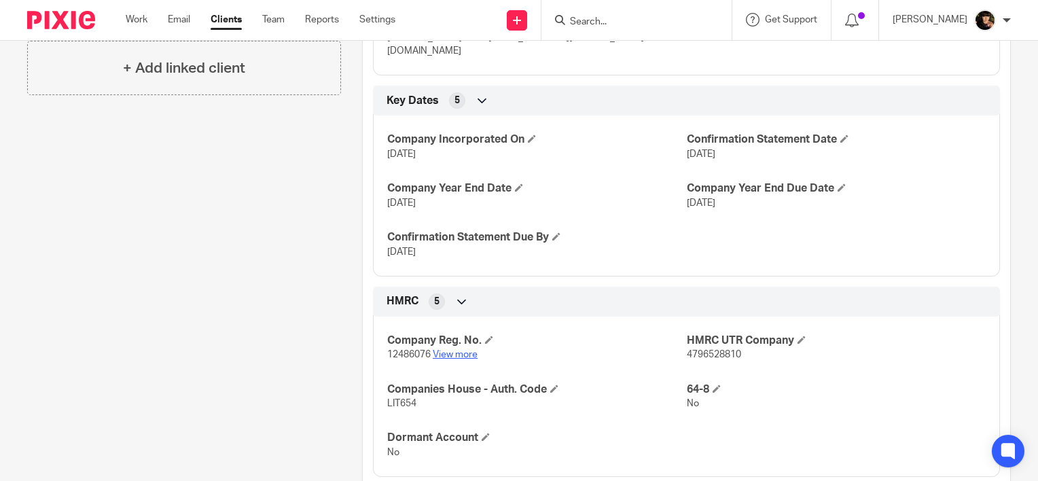
click at [473, 350] on link "View more" at bounding box center [455, 355] width 45 height 10
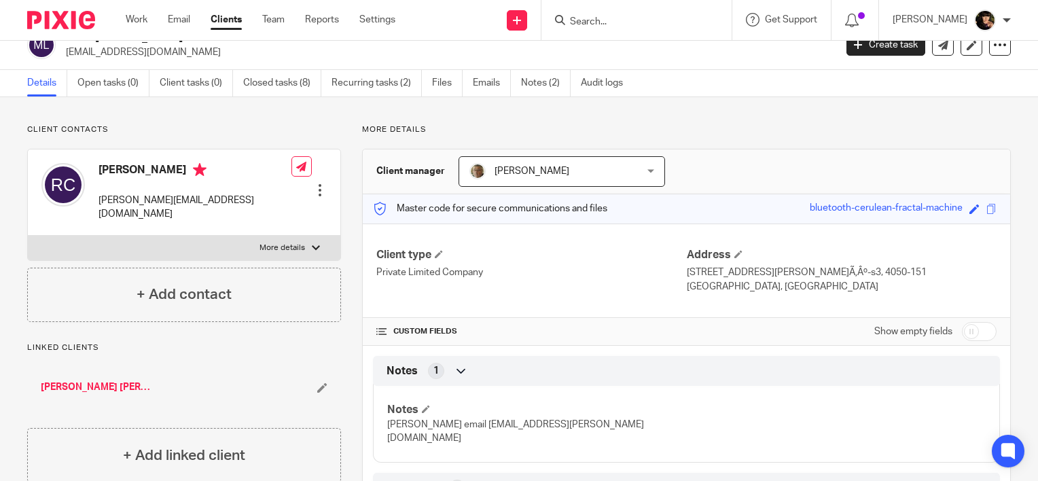
scroll to position [0, 0]
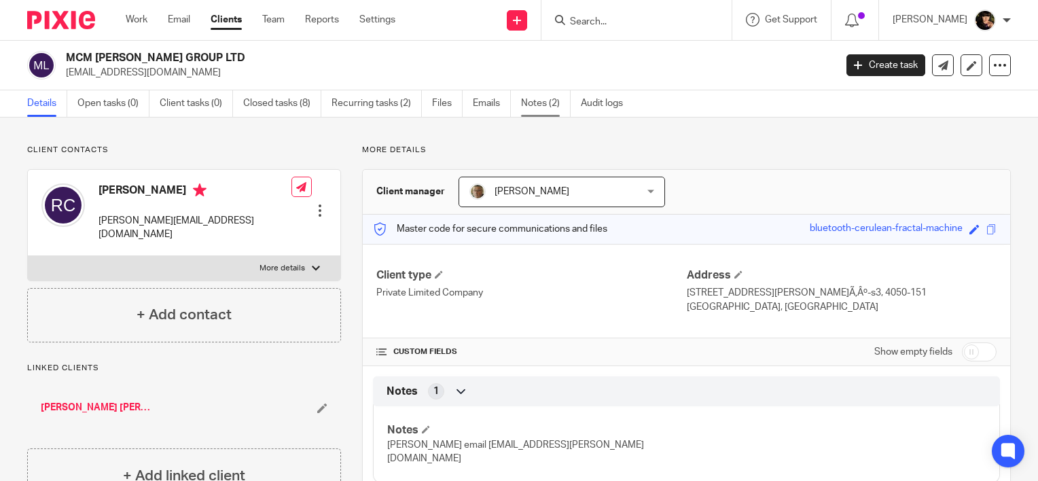
click at [561, 111] on link "Notes (2)" at bounding box center [546, 103] width 50 height 26
